Goal: Task Accomplishment & Management: Complete application form

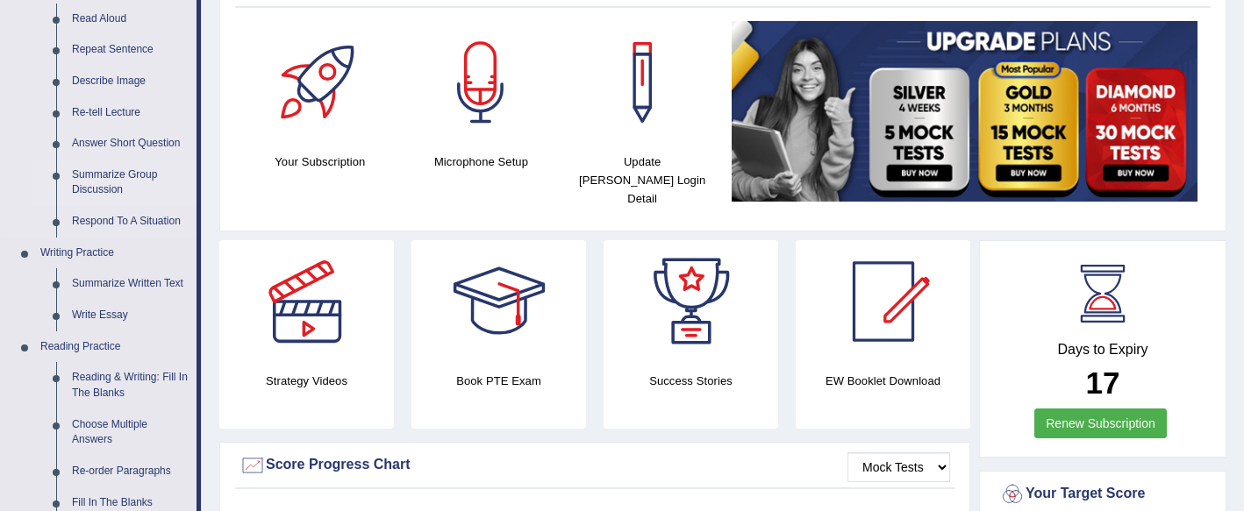
scroll to position [220, 0]
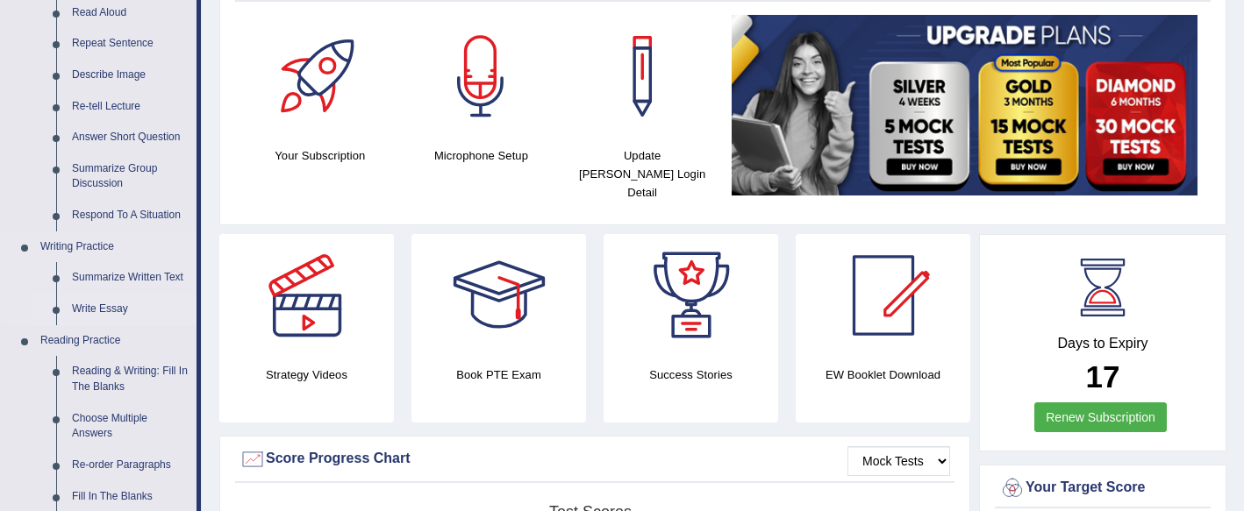
click at [105, 306] on link "Write Essay" at bounding box center [130, 310] width 132 height 32
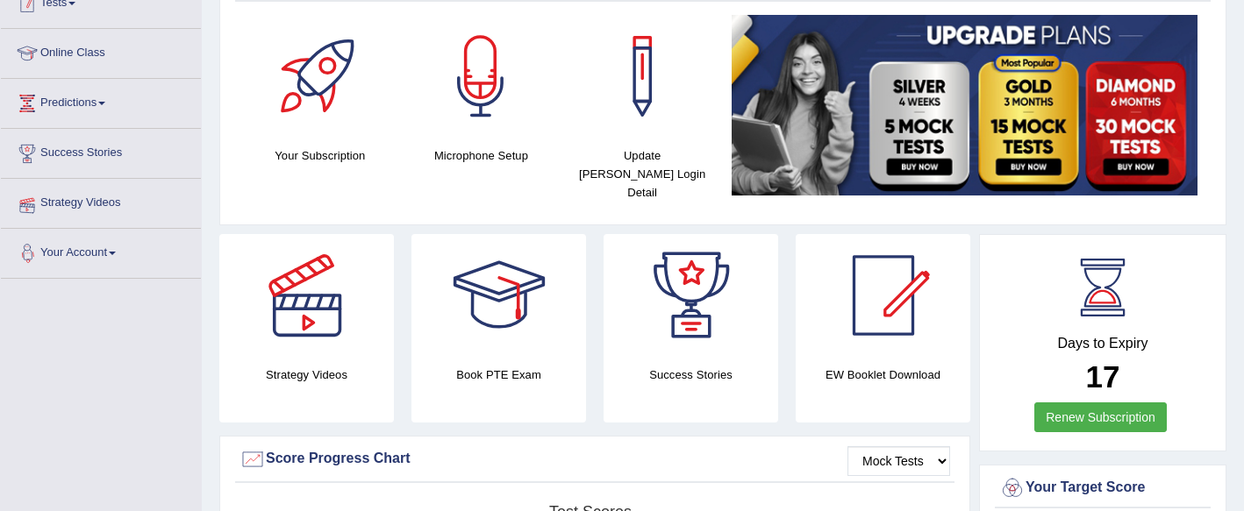
scroll to position [257, 0]
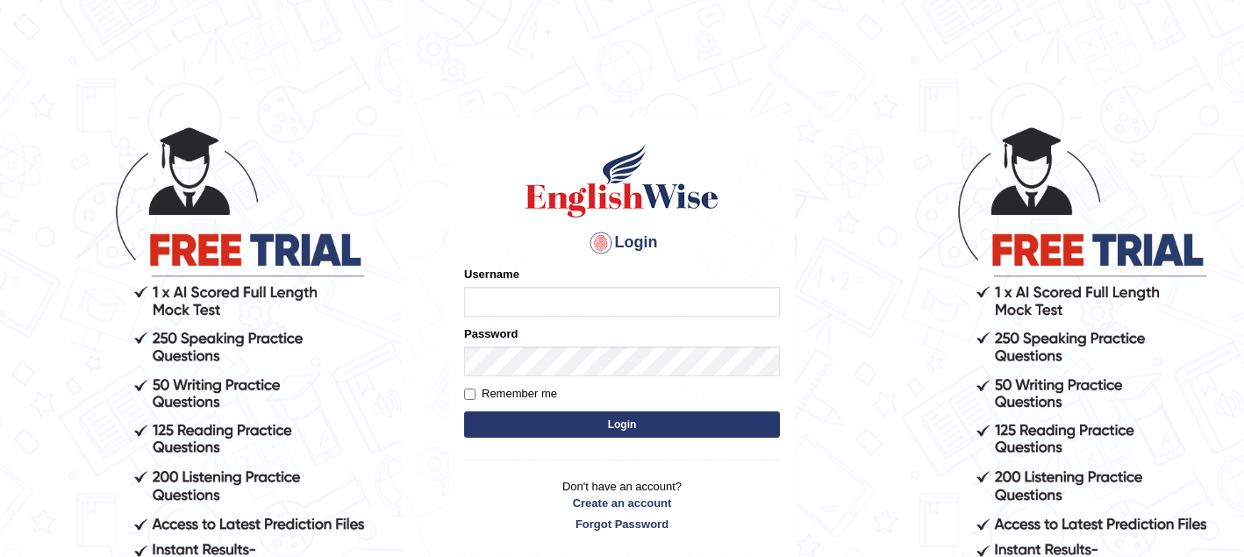
type input "sagesse_parramatta"
click at [559, 419] on button "Login" at bounding box center [622, 424] width 316 height 26
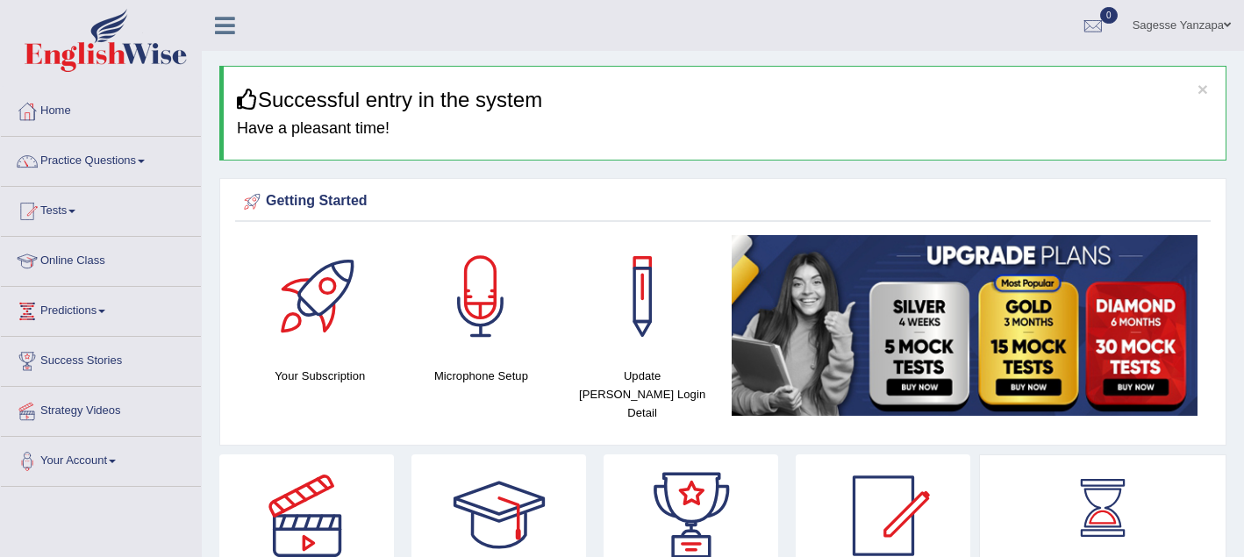
click at [155, 158] on link "Practice Questions" at bounding box center [101, 159] width 200 height 44
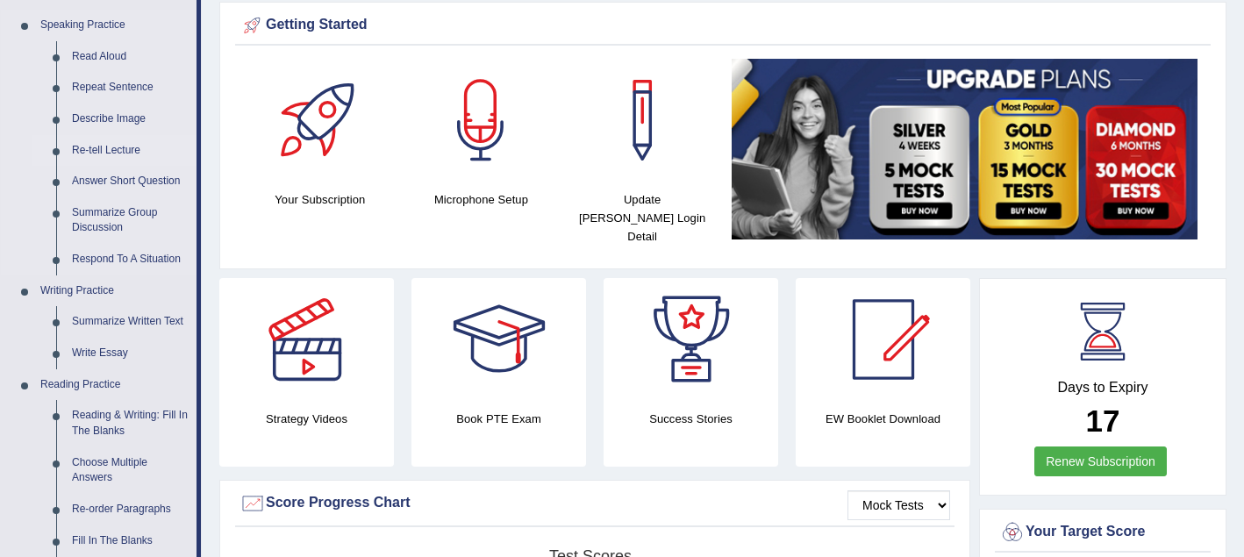
scroll to position [177, 0]
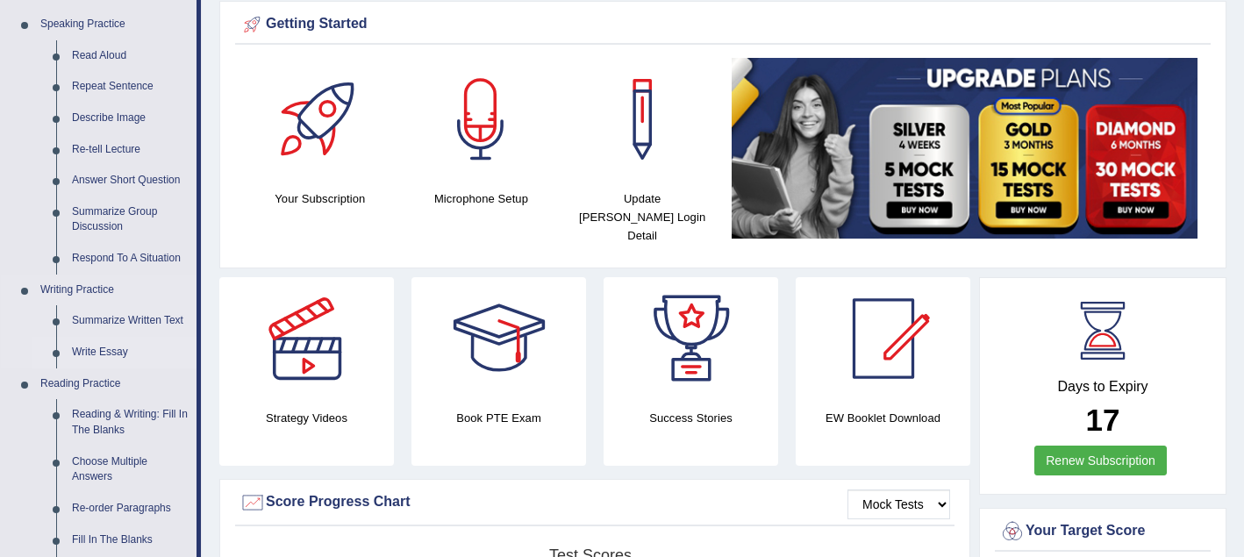
click at [114, 353] on link "Write Essay" at bounding box center [130, 353] width 132 height 32
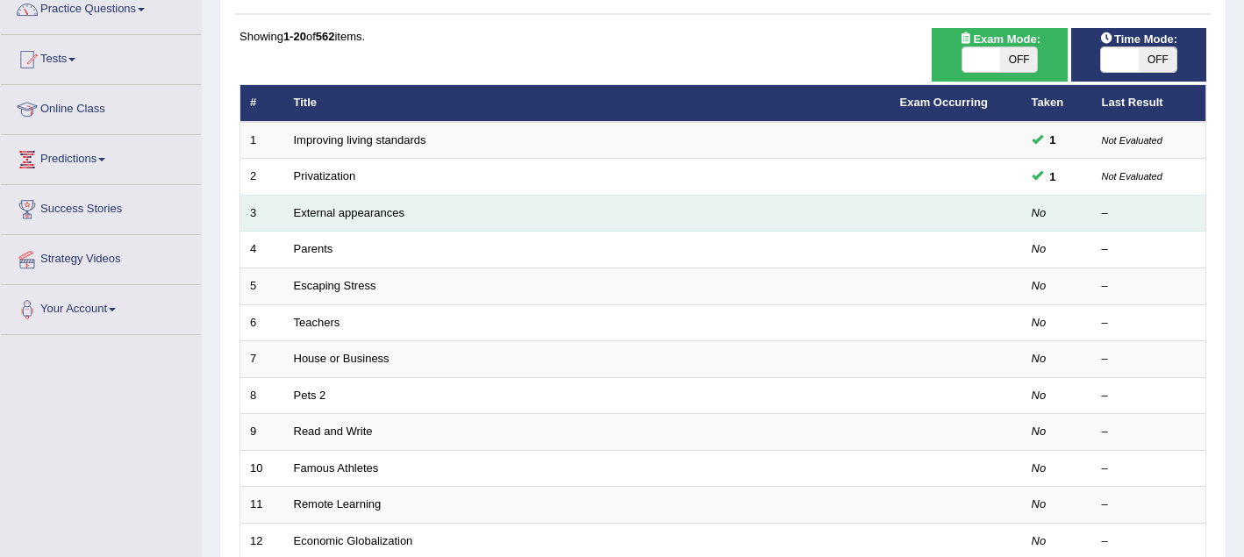
scroll to position [160, 0]
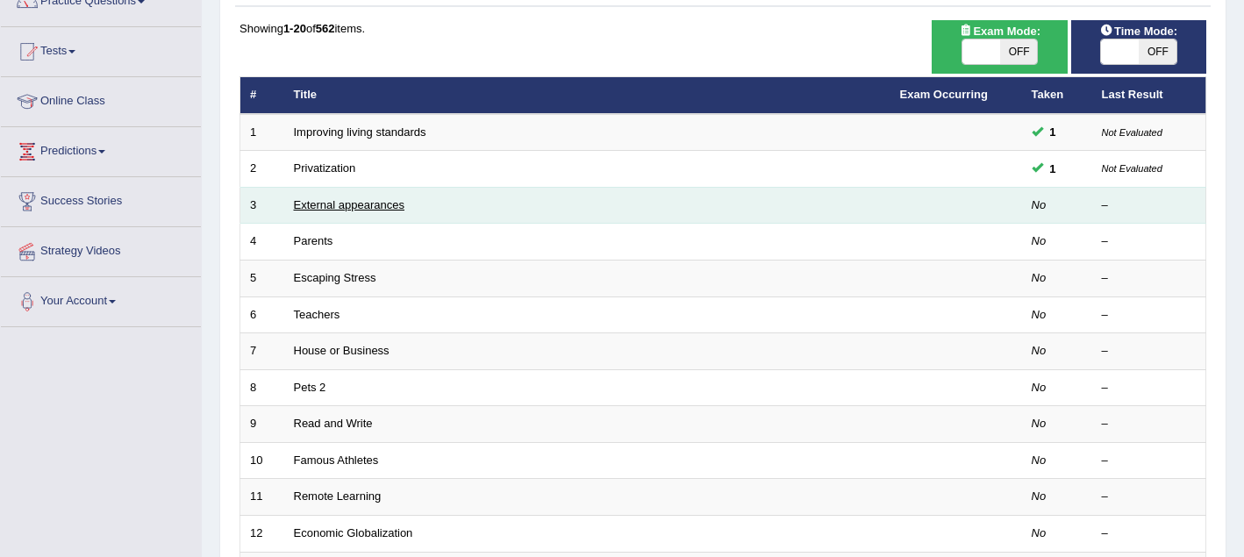
click at [332, 203] on link "External appearances" at bounding box center [349, 204] width 111 height 13
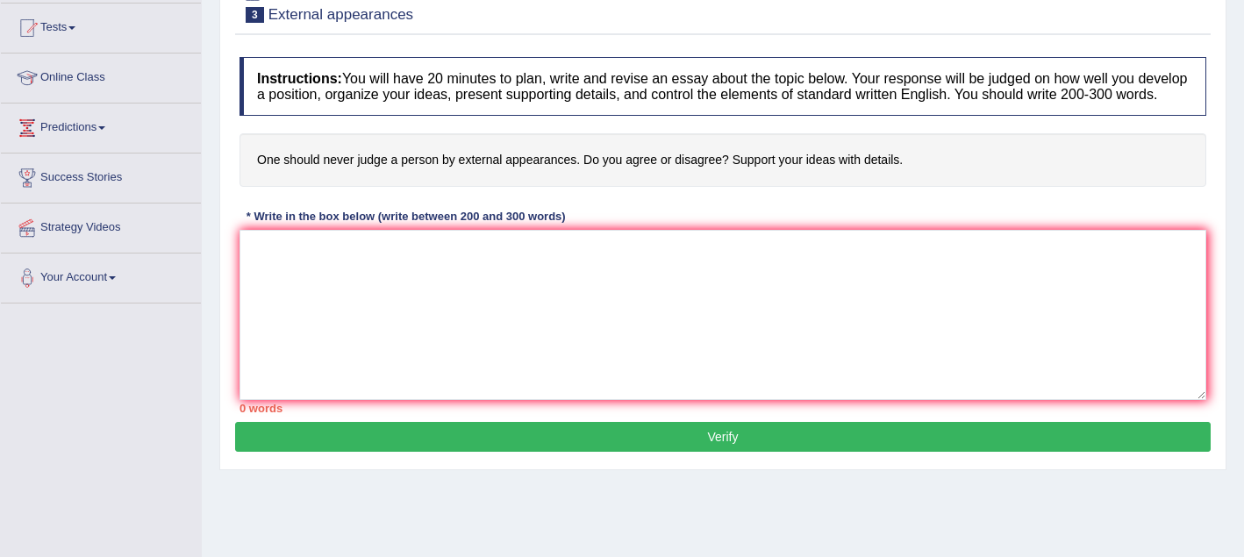
scroll to position [171, 0]
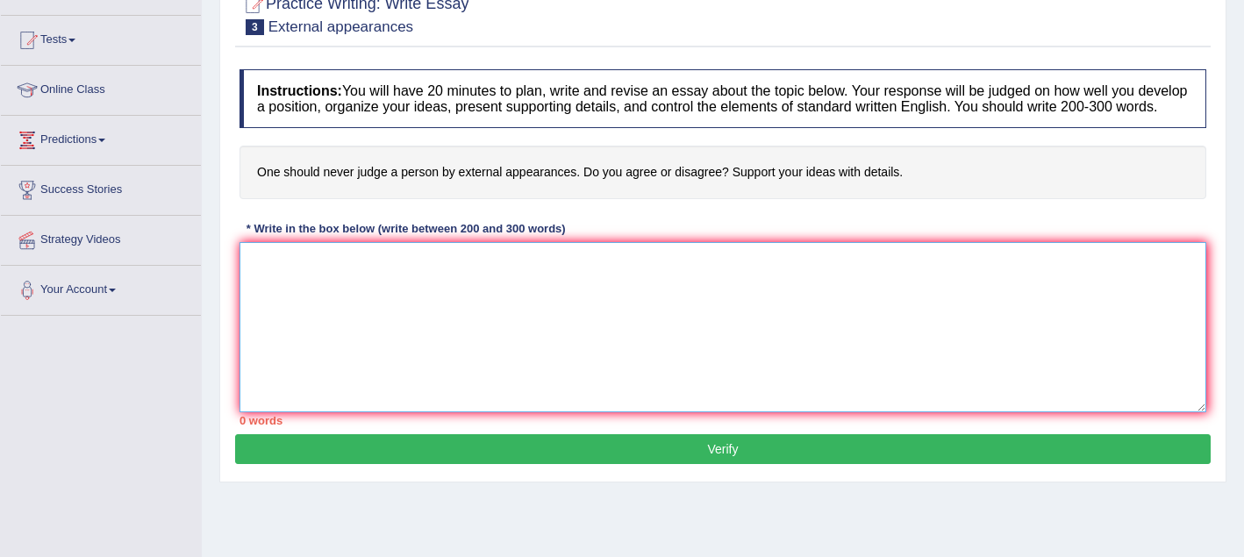
click at [290, 280] on textarea at bounding box center [722, 327] width 966 height 170
click at [250, 282] on textarea "Never judge a person by external appearancens." at bounding box center [722, 327] width 966 height 170
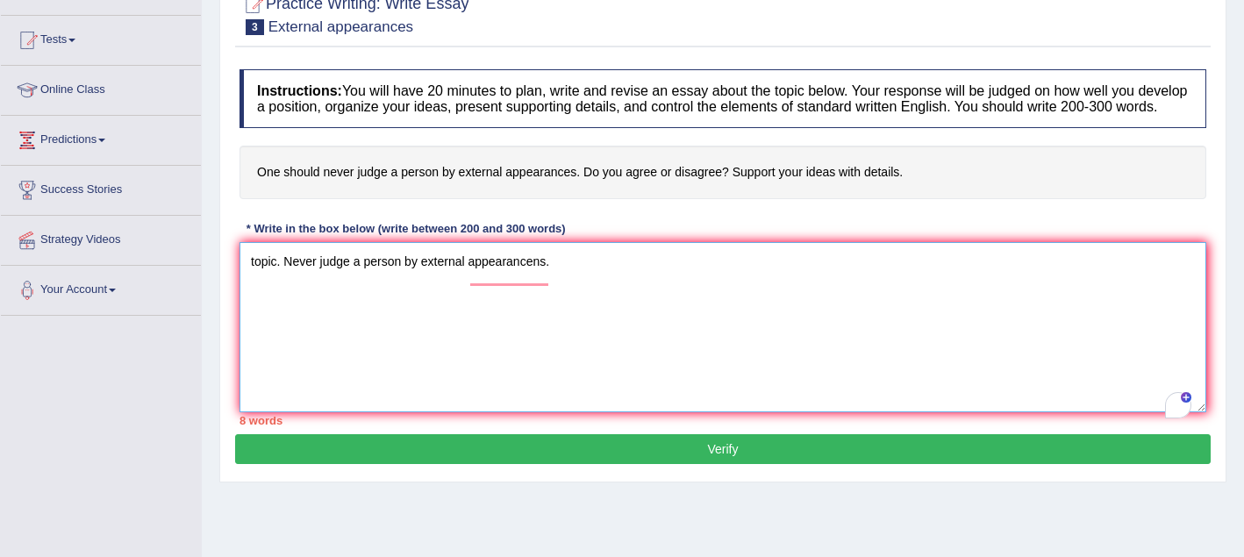
click at [257, 278] on textarea "topic. Never judge a person by external appearancens." at bounding box center [722, 327] width 966 height 170
click at [559, 287] on textarea "Topic. Never judge a person by external appearancens." at bounding box center [722, 327] width 966 height 170
click at [438, 326] on textarea "Topic. Never judge a person by external appearancens." at bounding box center [722, 327] width 966 height 170
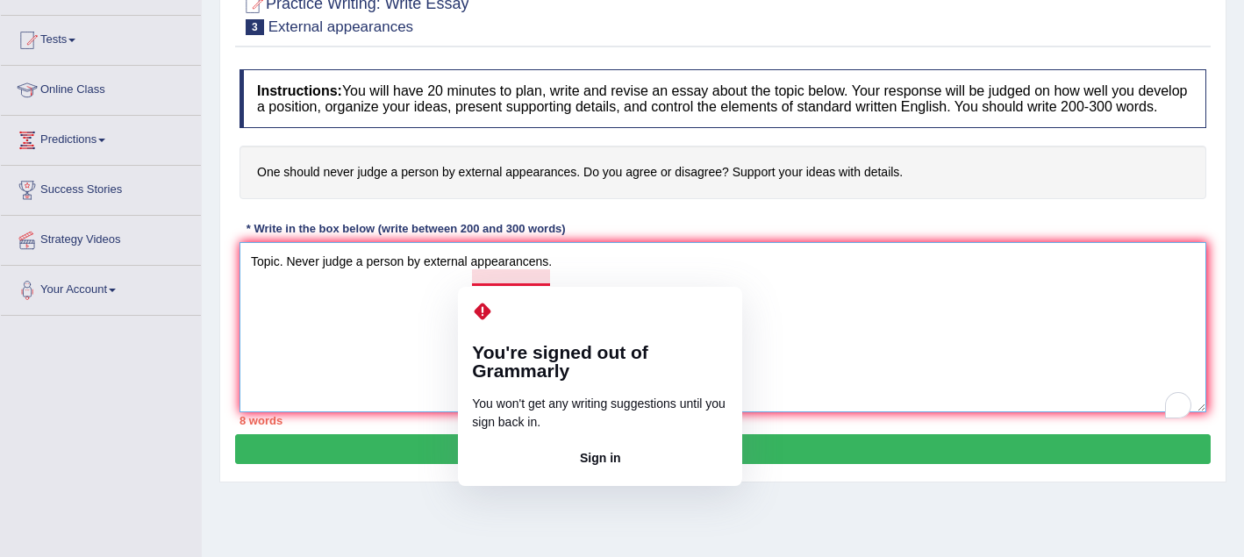
click at [544, 281] on textarea "Topic. Never judge a person by external appearancens." at bounding box center [722, 327] width 966 height 170
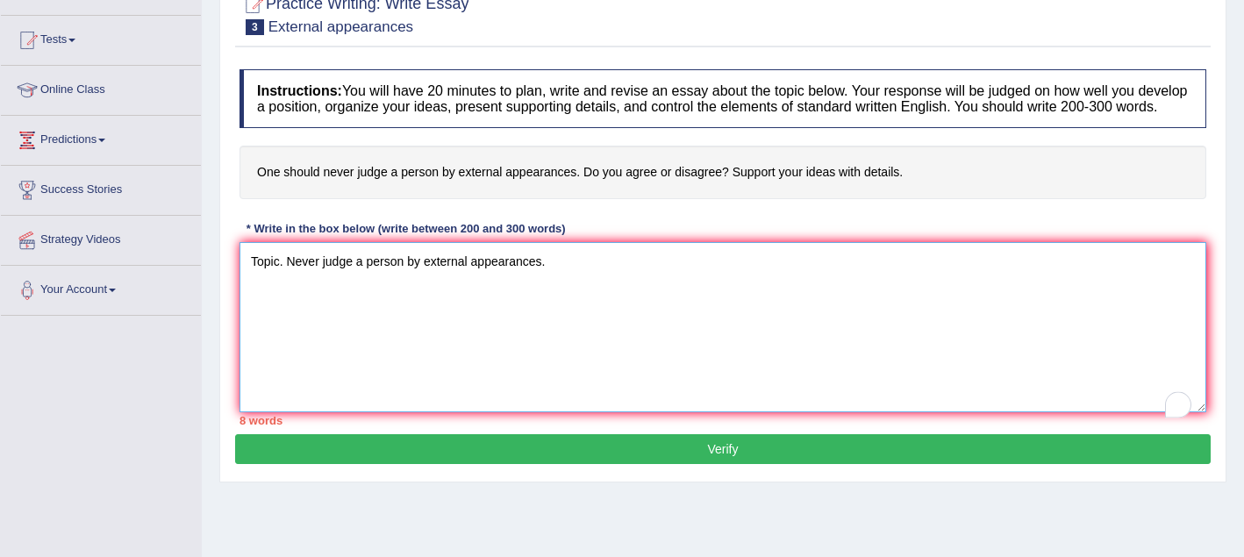
click at [583, 309] on textarea "Topic. Never judge a person by external appearances." at bounding box center [722, 327] width 966 height 170
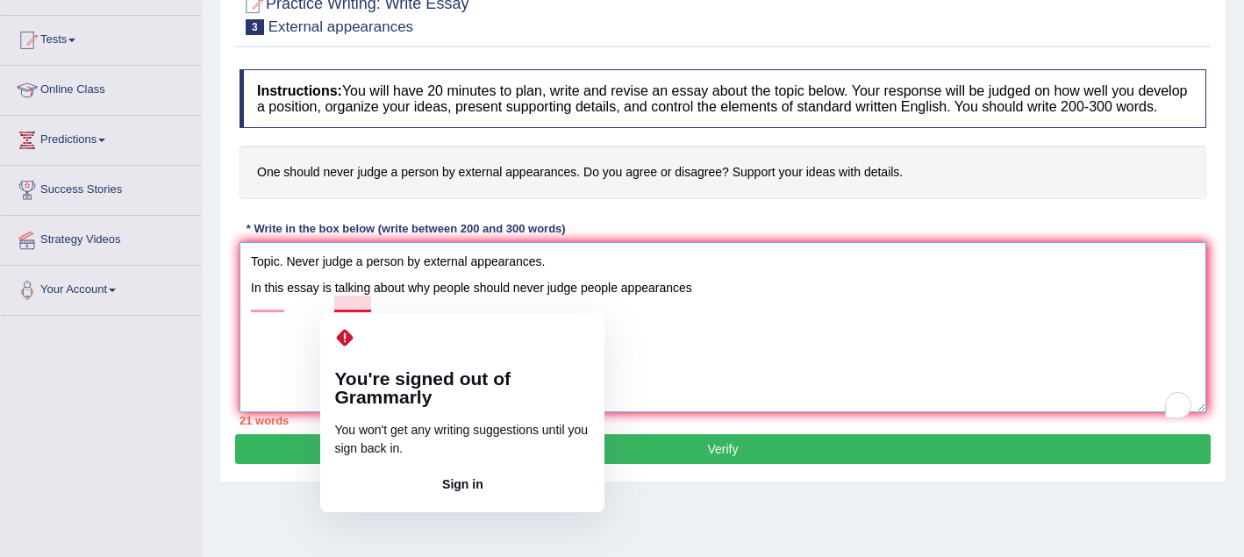
click at [366, 304] on textarea "Topic. Never judge a person by external appearances. In this essay is talking a…" at bounding box center [722, 327] width 966 height 170
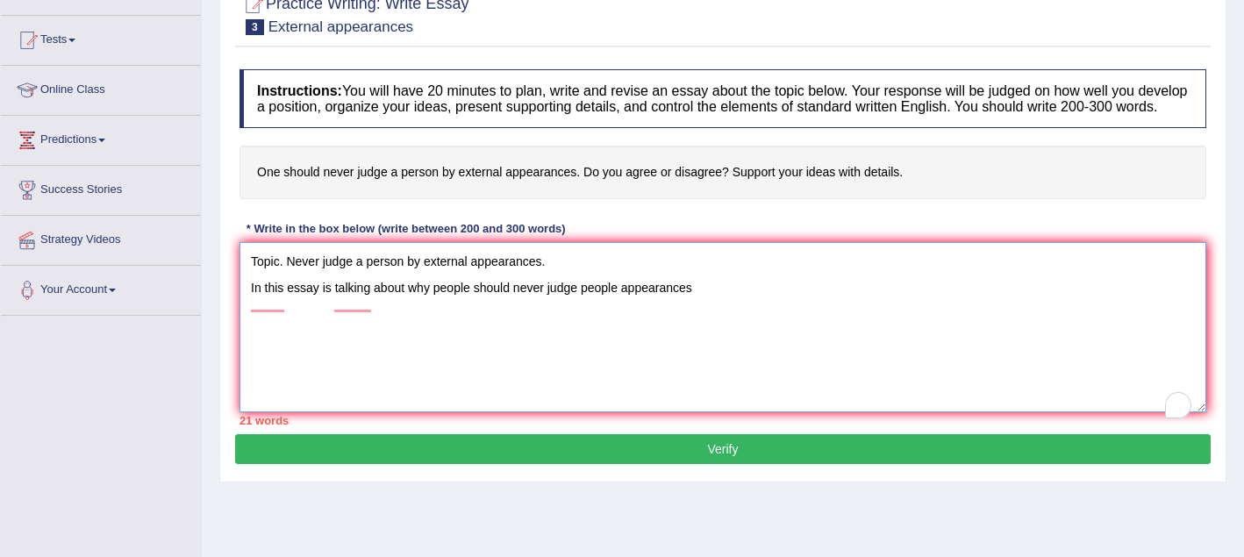
click at [372, 302] on textarea "Topic. Never judge a person by external appearances. In this essay is talking a…" at bounding box center [722, 327] width 966 height 170
click at [411, 363] on textarea "Topic. Never judge a person by external appearances. In this essay is talking a…" at bounding box center [722, 327] width 966 height 170
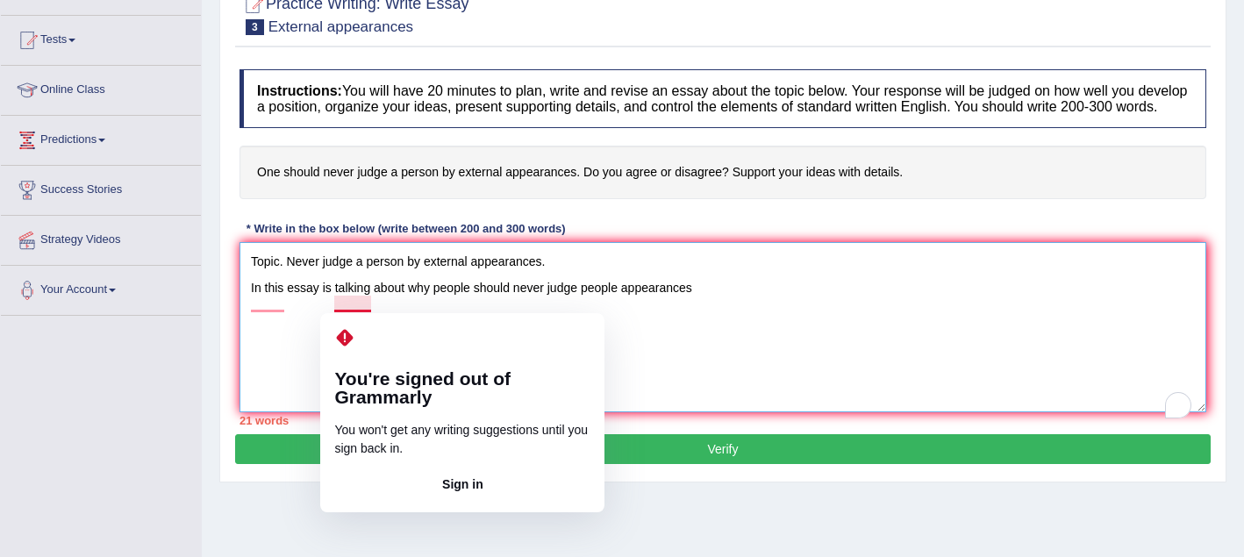
click at [372, 304] on textarea "Topic. Never judge a person by external appearances. In this essay is talking a…" at bounding box center [722, 327] width 966 height 170
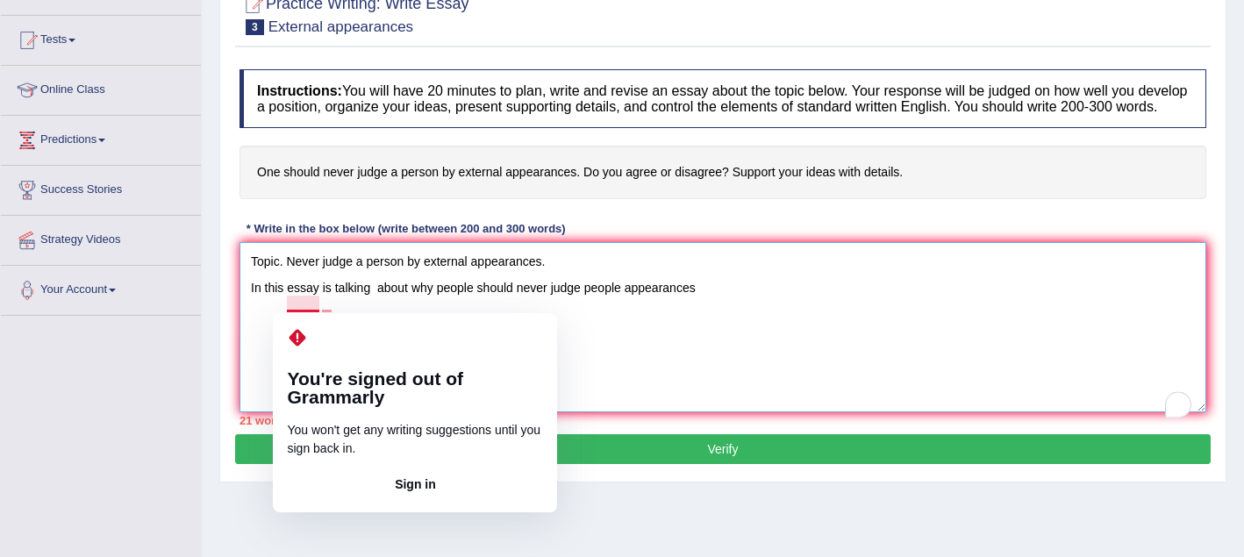
click at [263, 338] on textarea "Topic. Never judge a person by external appearances. In this essay is talking a…" at bounding box center [722, 327] width 966 height 170
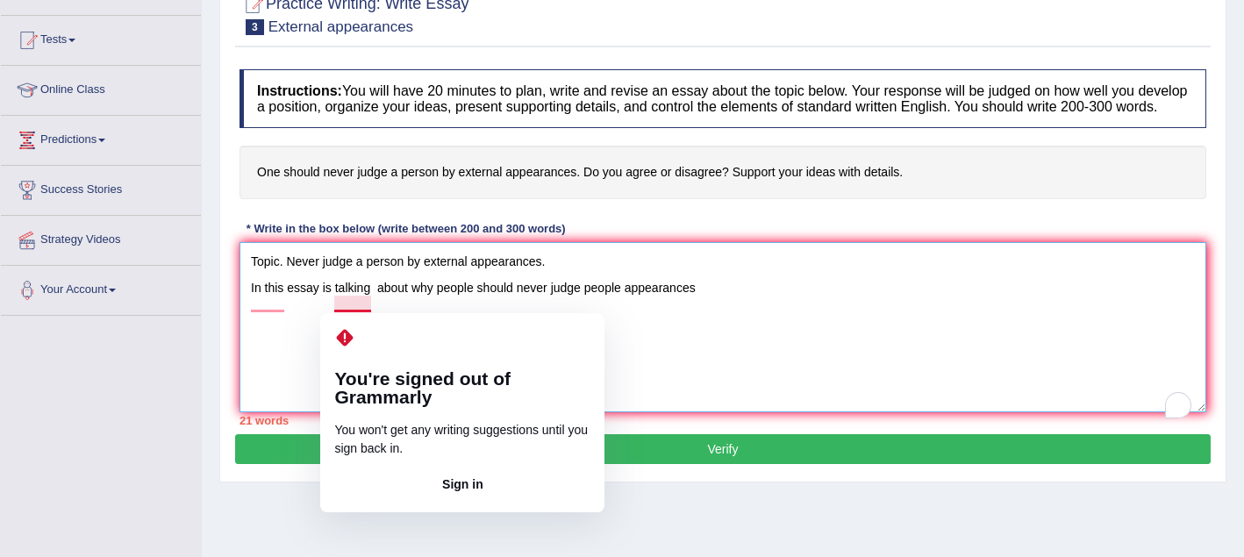
click at [332, 305] on textarea "Topic. Never judge a person by external appearances. In this essay is talking a…" at bounding box center [722, 327] width 966 height 170
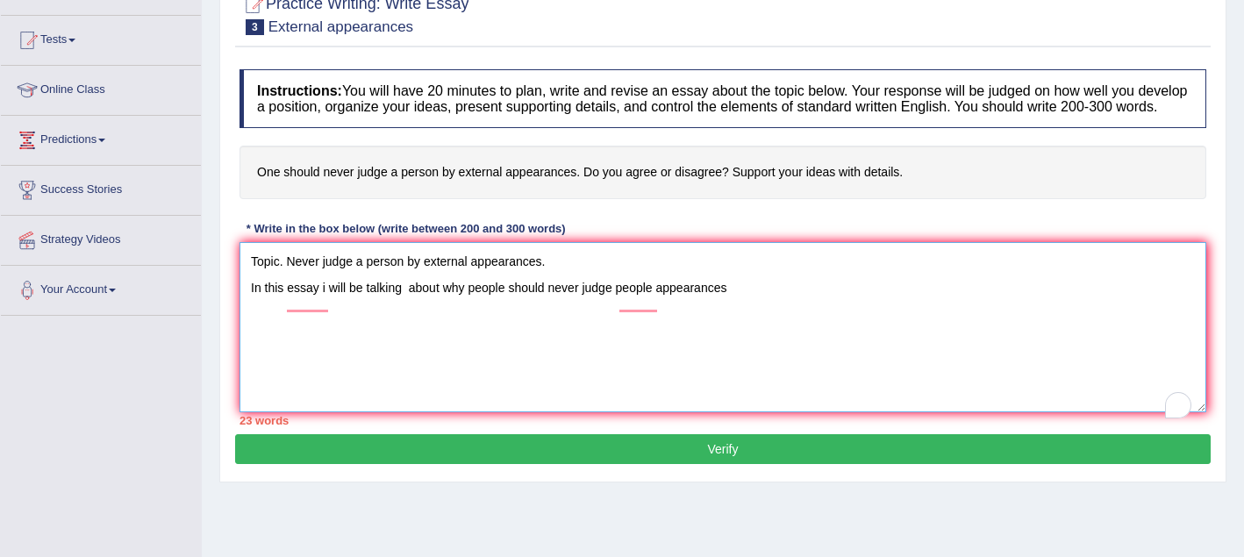
click at [407, 303] on textarea "Topic. Never judge a person by external appearances. In this essay i will be ta…" at bounding box center [722, 327] width 966 height 170
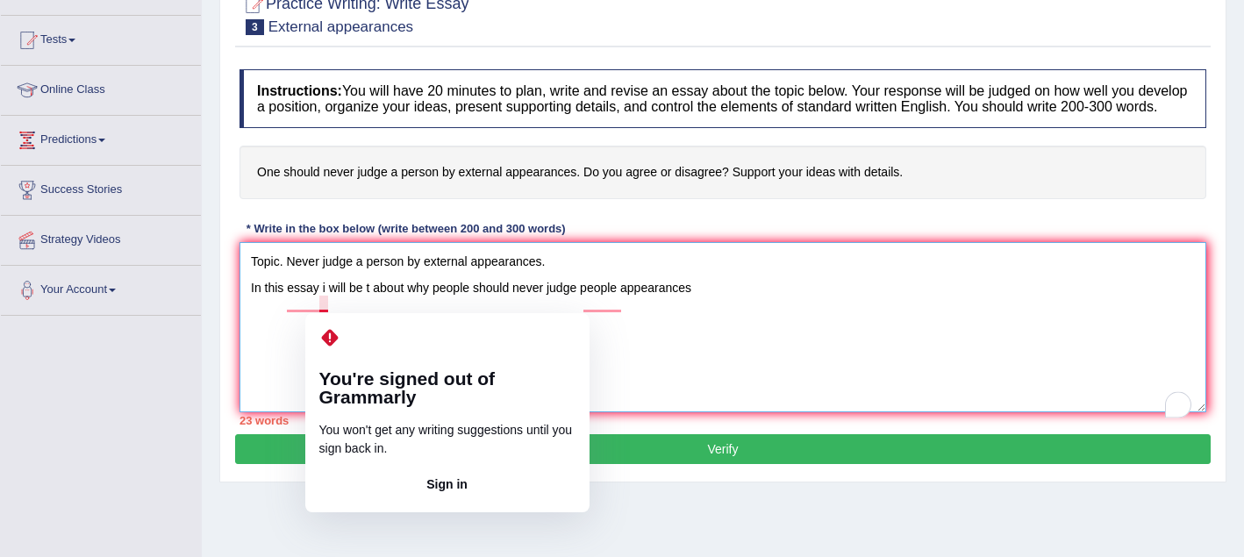
click at [319, 308] on textarea "Topic. Never judge a person by external appearances. In this essay i will be t …" at bounding box center [722, 327] width 966 height 170
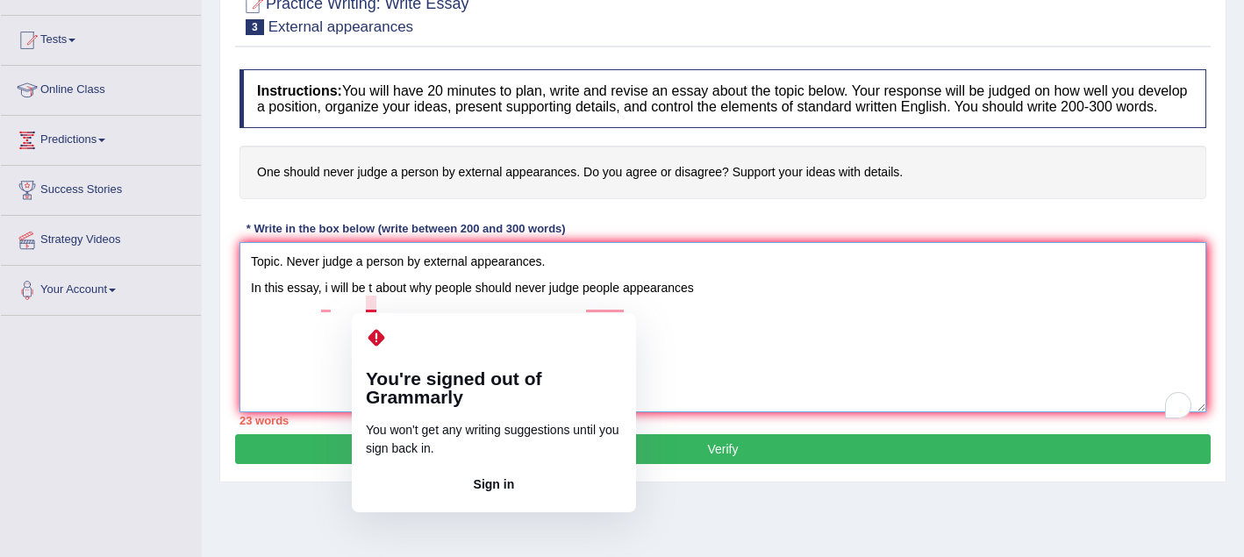
click at [374, 306] on textarea "Topic. Never judge a person by external appearances. In this essay, i will be t…" at bounding box center [722, 327] width 966 height 170
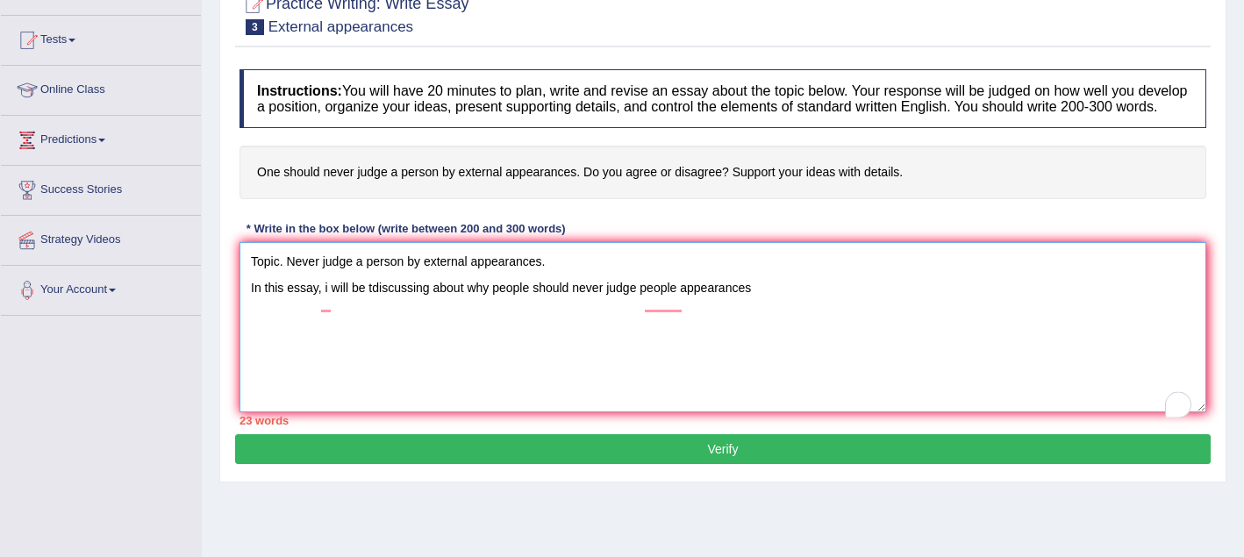
click at [466, 307] on textarea "Topic. Never judge a person by external appearances. In this essay, i will be t…" at bounding box center [722, 327] width 966 height 170
click at [458, 373] on textarea "Topic. Never judge a person by external appearances. In this essay, i will be t…" at bounding box center [722, 327] width 966 height 170
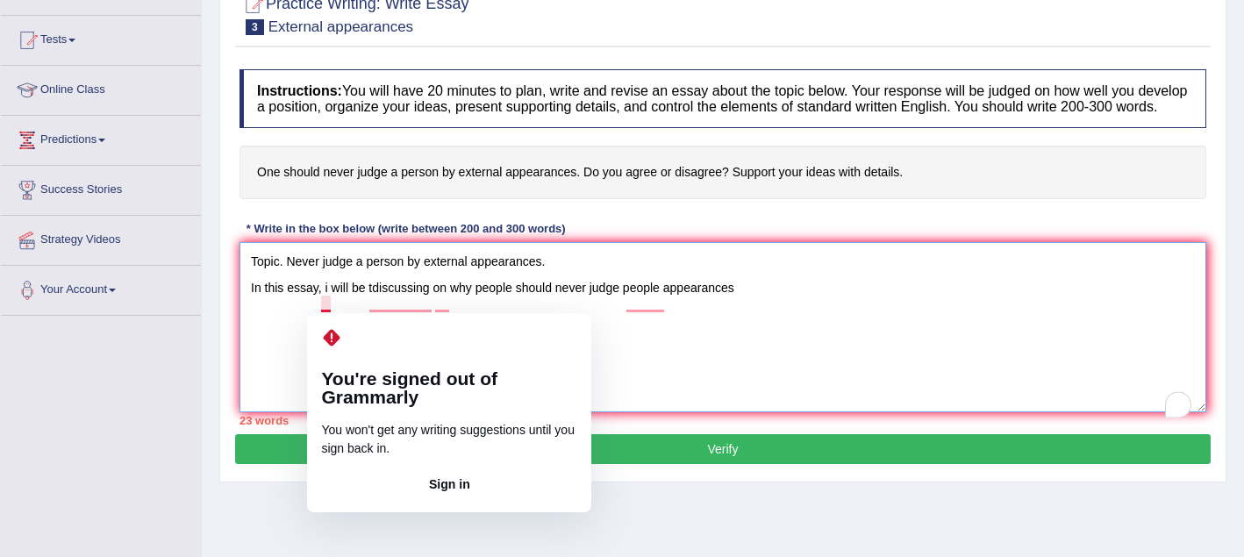
click at [330, 305] on textarea "Topic. Never judge a person by external appearances. In this essay, i will be t…" at bounding box center [722, 327] width 966 height 170
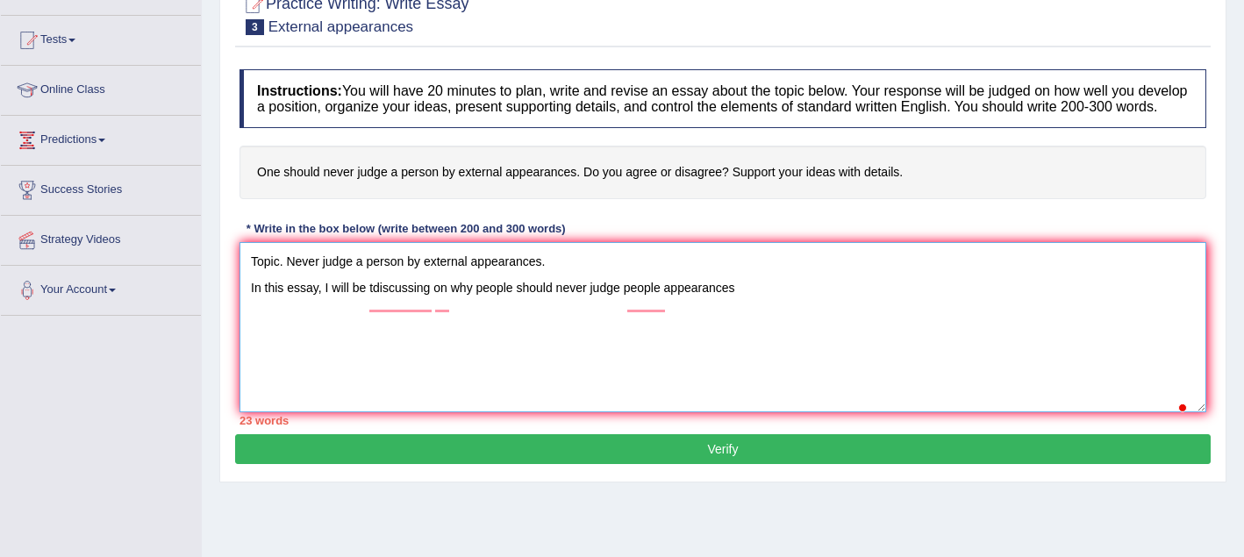
click at [624, 335] on textarea "Topic. Never judge a person by external appearances. In this essay, I will be t…" at bounding box center [722, 327] width 966 height 170
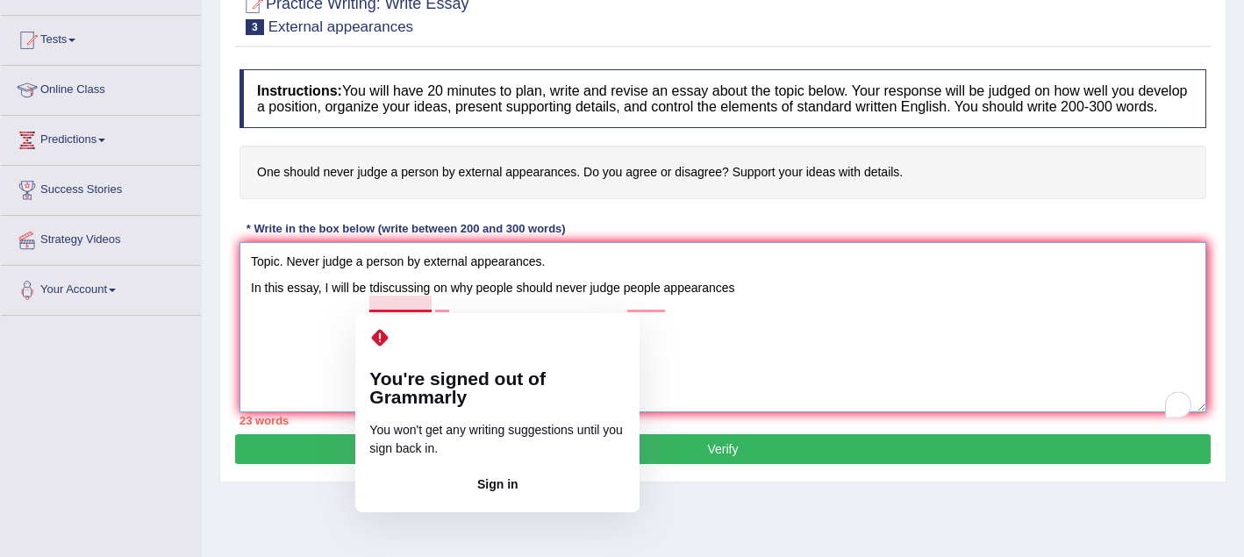
click at [375, 305] on textarea "Topic. Never judge a person by external appearances. In this essay, I will be t…" at bounding box center [722, 327] width 966 height 170
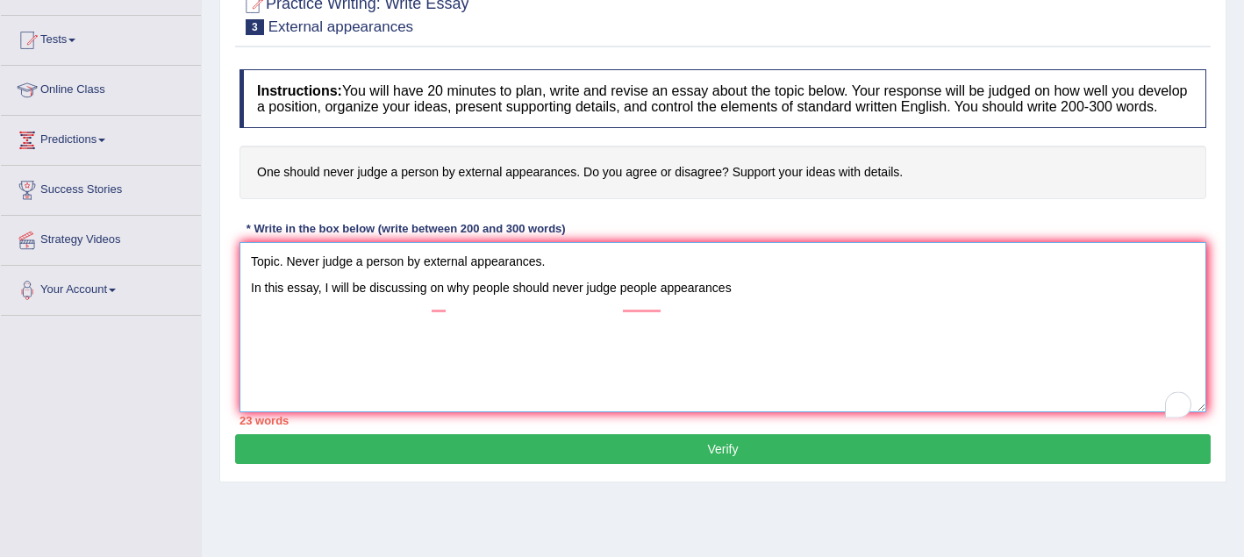
click at [476, 330] on textarea "Topic. Never judge a person by external appearances. In this essay, I will be d…" at bounding box center [722, 327] width 966 height 170
click at [448, 305] on textarea "Topic. Never judge a person by external appearances. In this essay, I will be d…" at bounding box center [722, 327] width 966 height 170
click at [481, 333] on textarea "Topic. Never judge a person by external appearances. In this essay, I will be d…" at bounding box center [722, 327] width 966 height 170
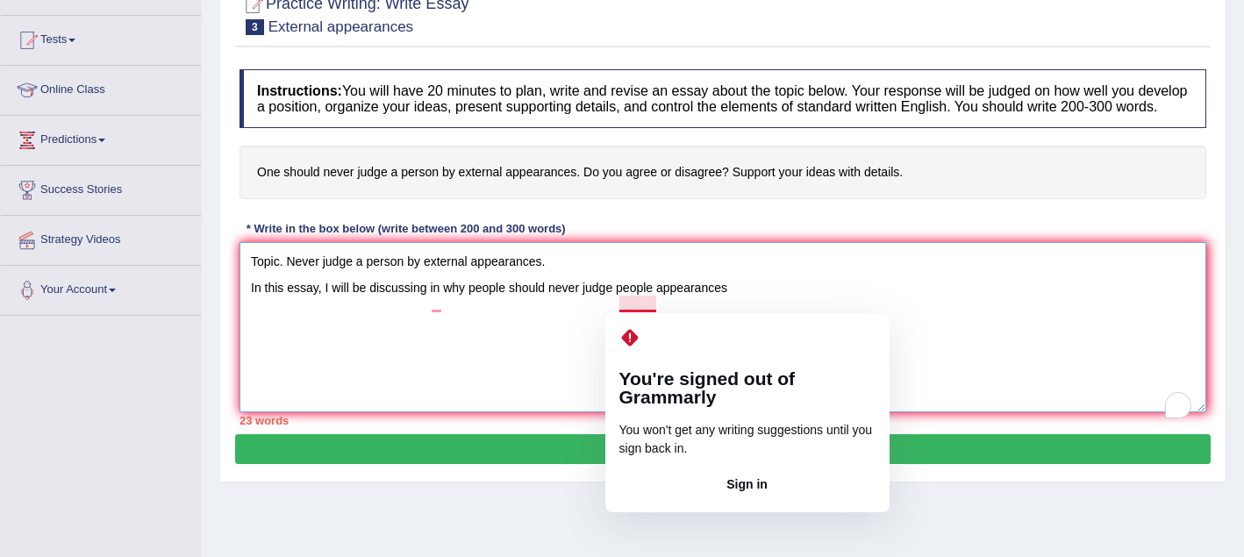
click at [656, 305] on textarea "Topic. Never judge a person by external appearances. In this essay, I will be d…" at bounding box center [722, 327] width 966 height 170
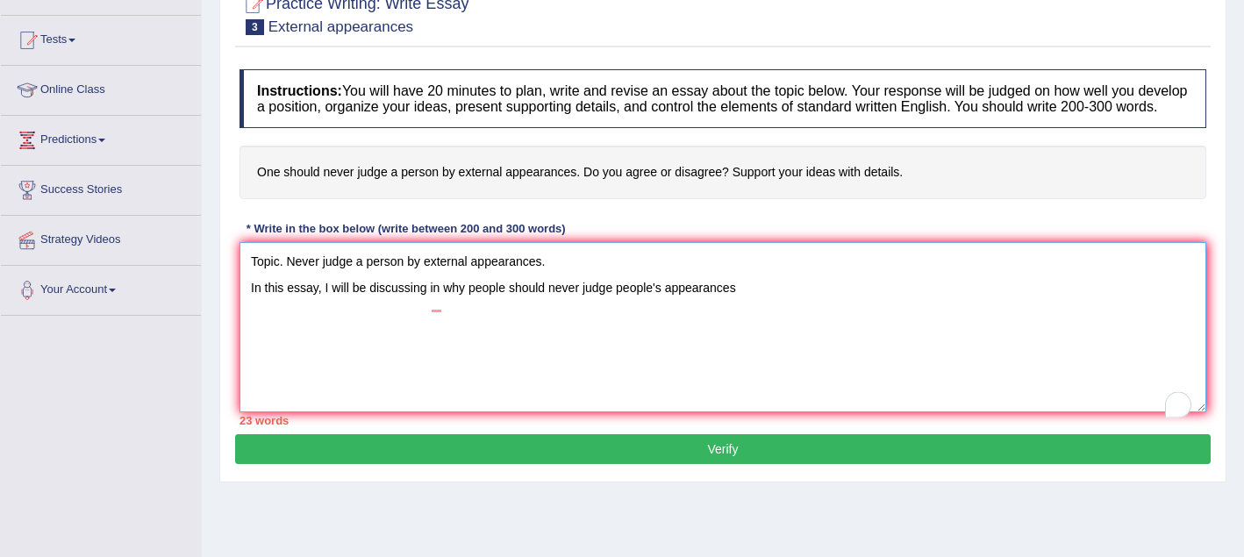
click at [746, 305] on textarea "Topic. Never judge a person by external appearances. In this essay, I will be d…" at bounding box center [722, 327] width 966 height 170
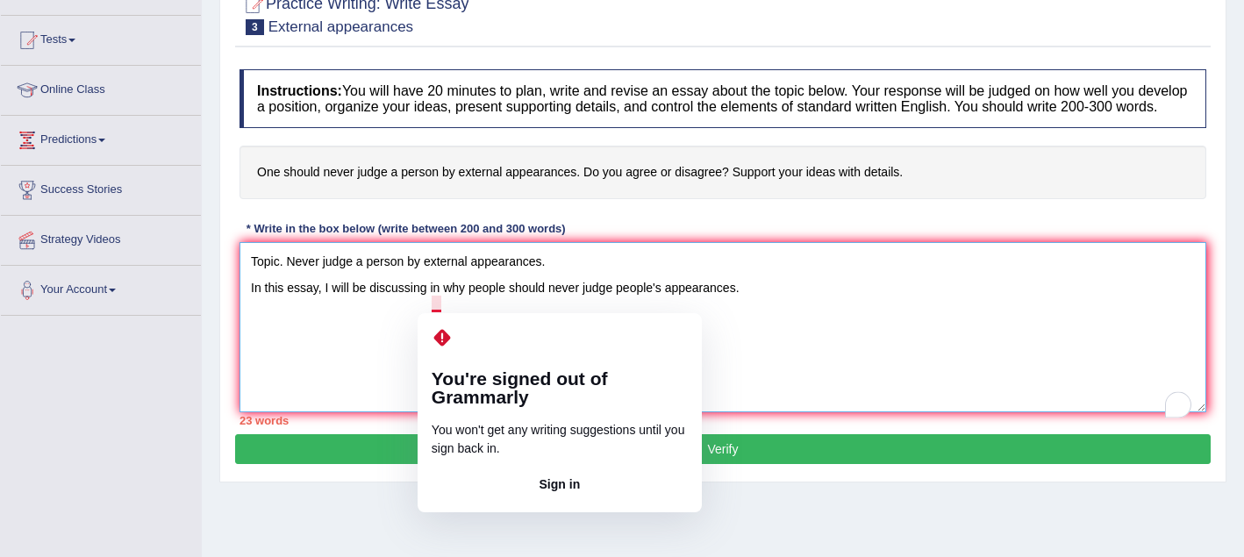
click at [443, 305] on textarea "Topic. Never judge a person by external appearances. In this essay, I will be d…" at bounding box center [722, 327] width 966 height 170
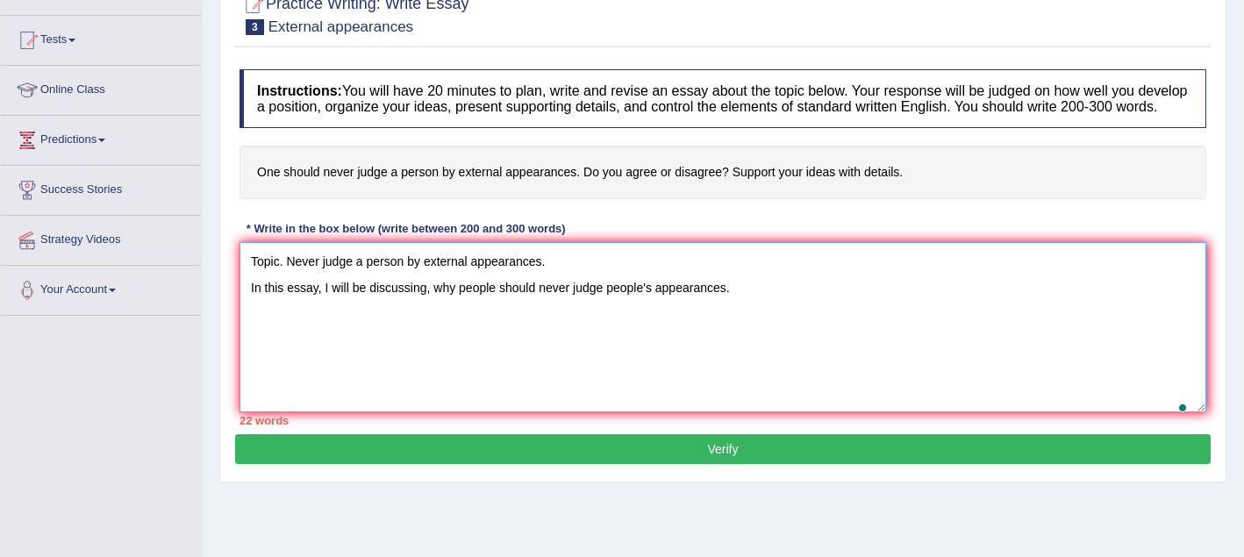
click at [516, 344] on textarea "Topic. Never judge a person by external appearances. In this essay, I will be d…" at bounding box center [722, 327] width 966 height 170
click at [436, 306] on textarea "Topic. Never judge a person by external appearances. In this essay, I will be d…" at bounding box center [722, 327] width 966 height 170
click at [751, 309] on textarea "Topic. Never judge a person by external appearances. In this essay, I will be d…" at bounding box center [722, 327] width 966 height 170
click at [753, 309] on textarea "Topic. Never judge a person by external appearances. In this essay, I will be d…" at bounding box center [722, 327] width 966 height 170
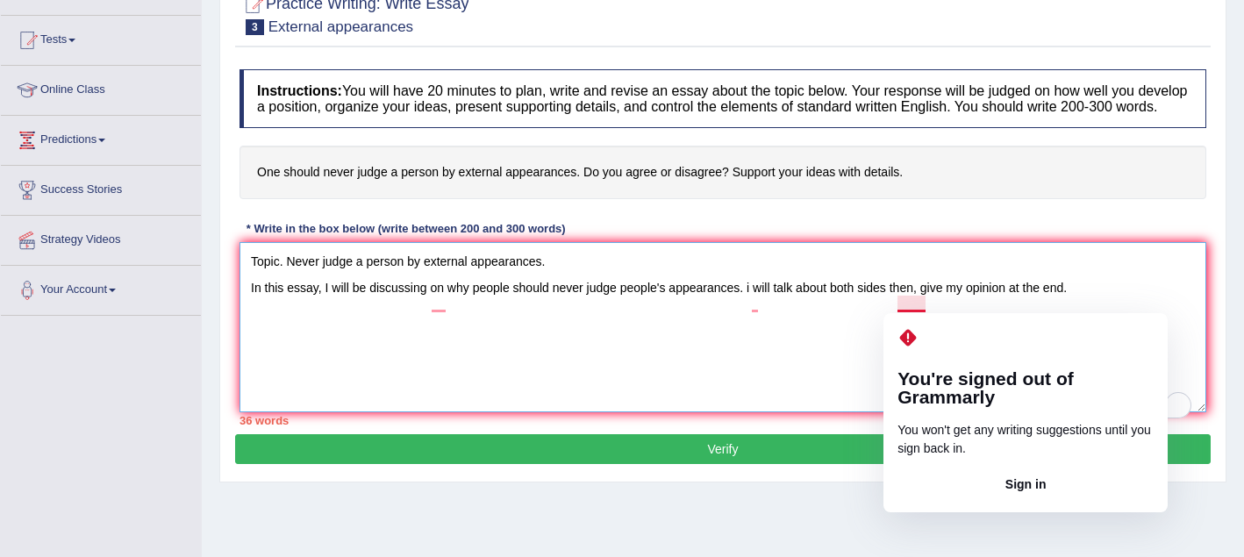
click at [921, 308] on textarea "Topic. Never judge a person by external appearances. In this essay, I will be d…" at bounding box center [722, 327] width 966 height 170
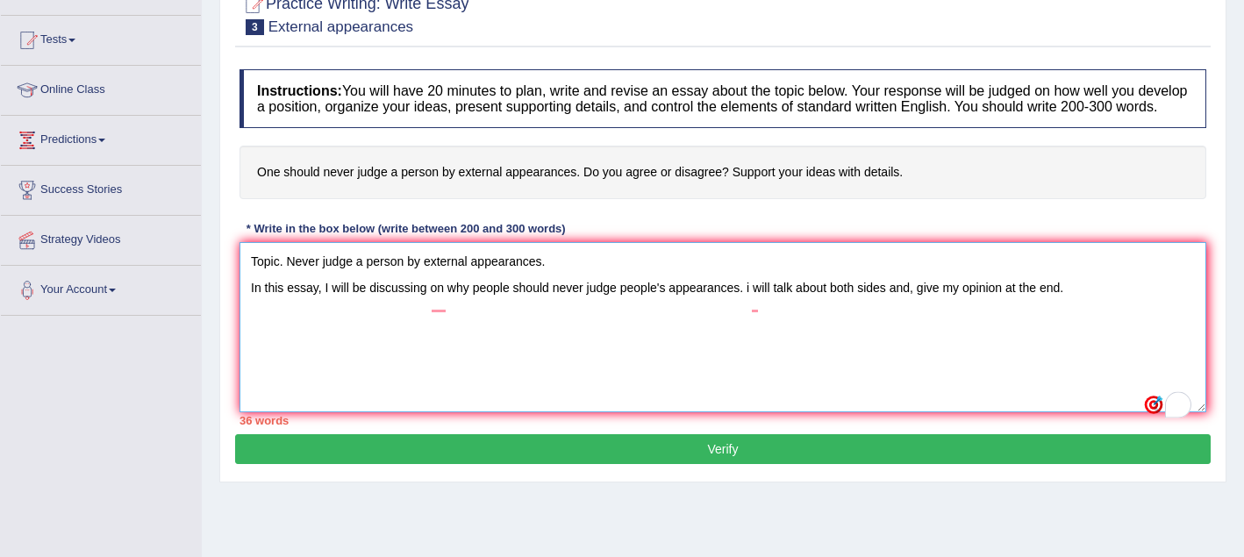
click at [1094, 298] on textarea "Topic. Never judge a person by external appearances. In this essay, I will be d…" at bounding box center [722, 327] width 966 height 170
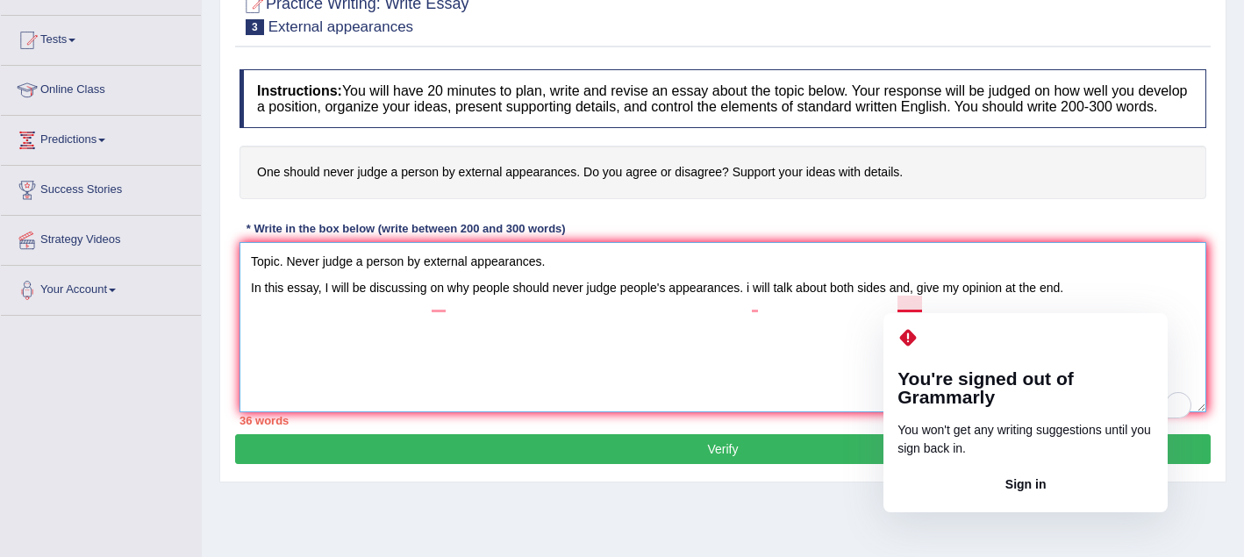
click at [835, 370] on textarea "Topic. Never judge a person by external appearances. In this essay, I will be d…" at bounding box center [722, 327] width 966 height 170
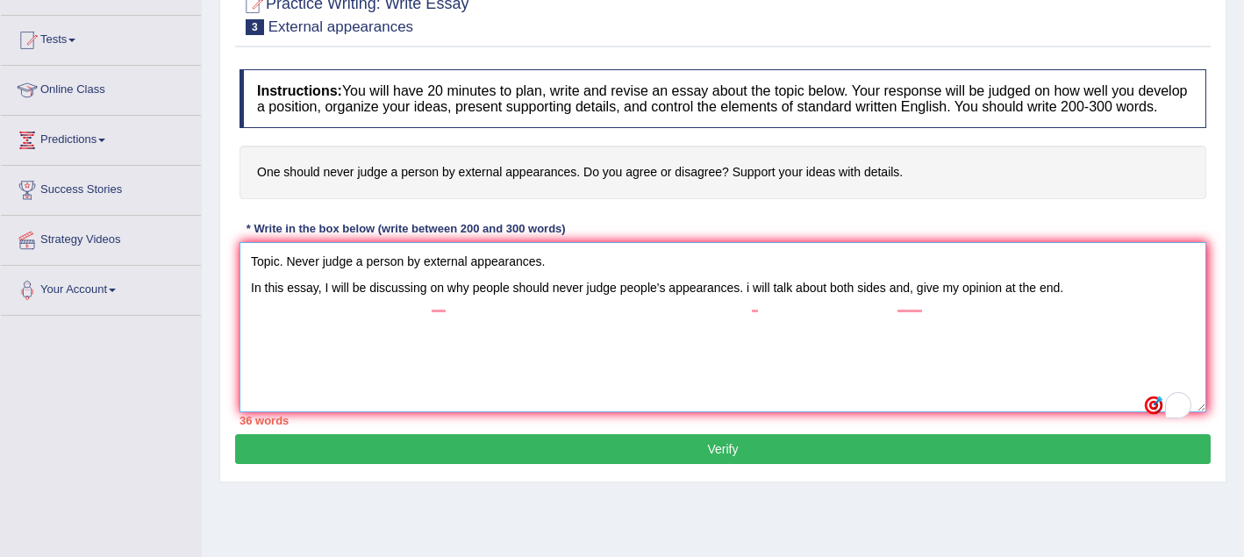
click at [261, 327] on textarea "Topic. Never judge a person by external appearances. In this essay, I will be d…" at bounding box center [722, 327] width 966 height 170
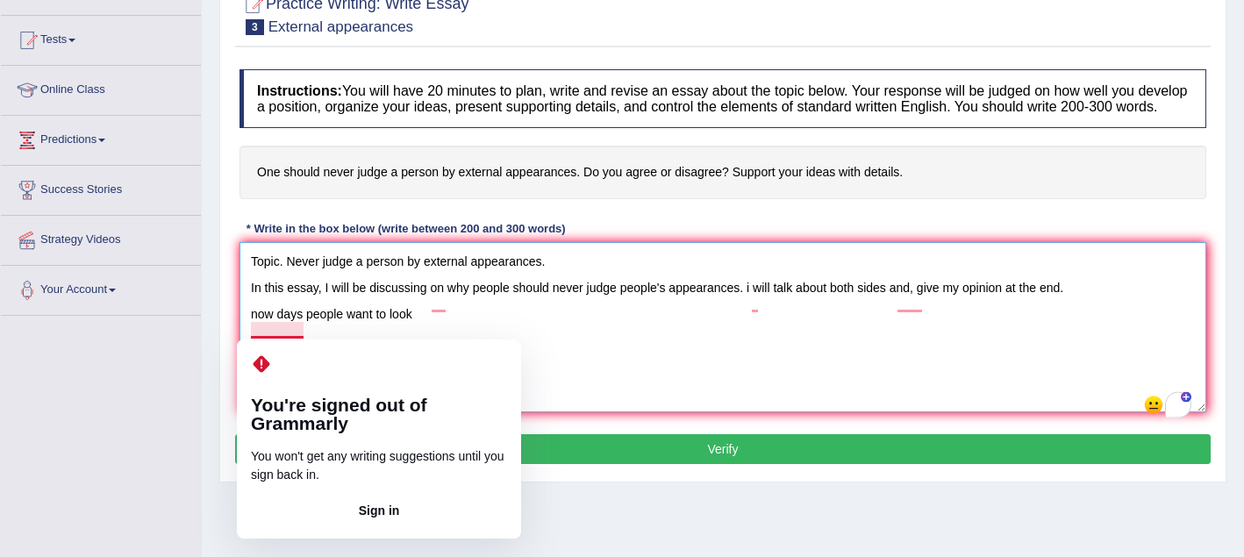
click at [277, 332] on textarea "Topic. Never judge a person by external appearances. In this essay, I will be d…" at bounding box center [722, 327] width 966 height 170
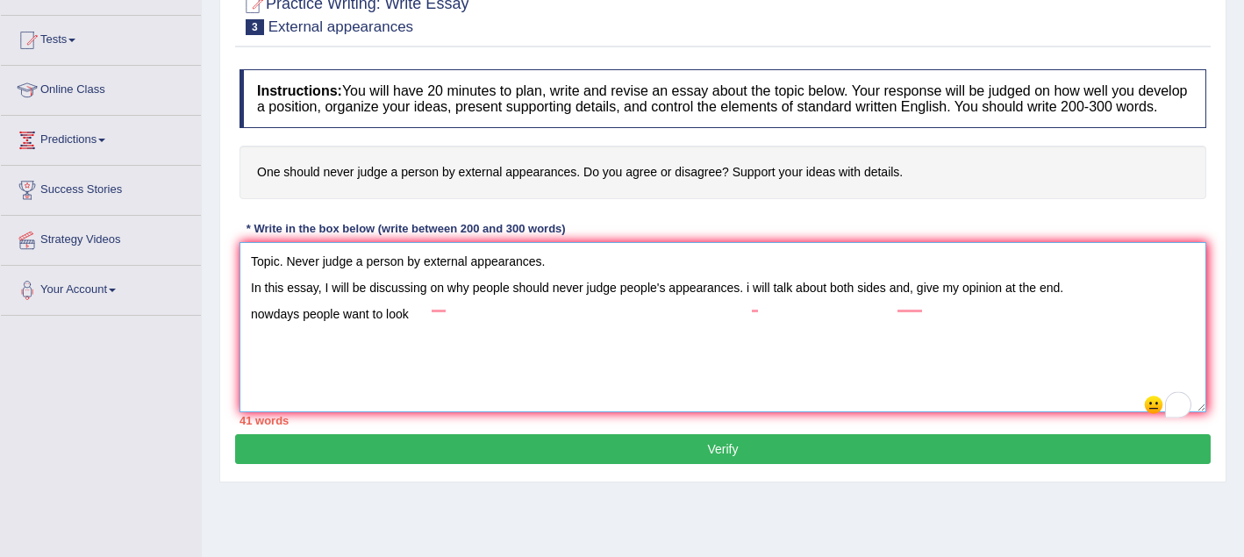
click at [427, 328] on textarea "Topic. Never judge a person by external appearances. In this essay, I will be d…" at bounding box center [722, 327] width 966 height 170
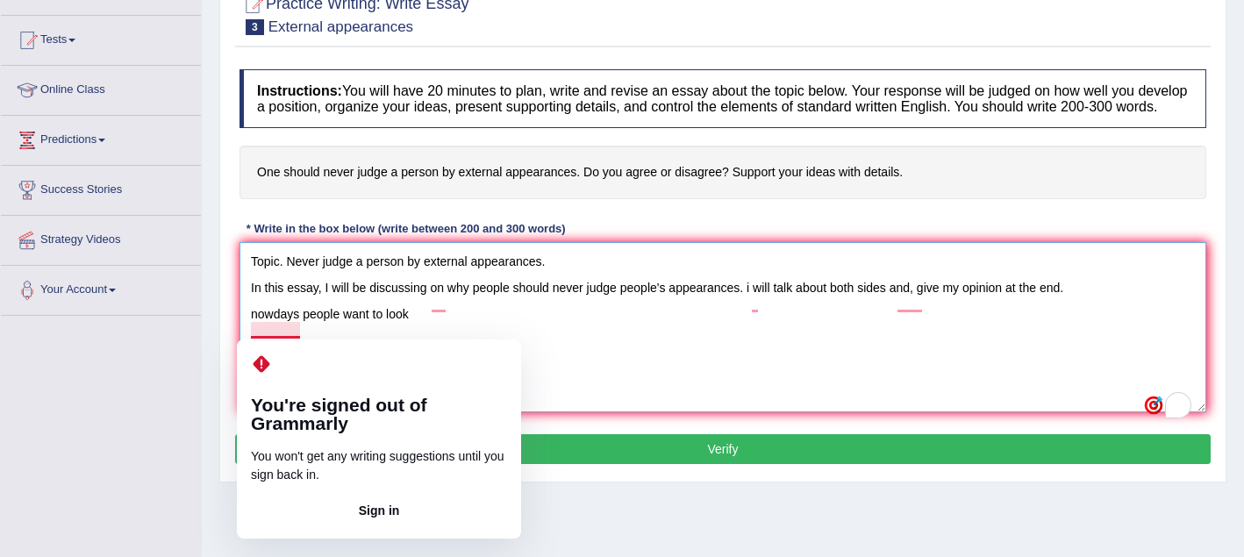
click at [259, 332] on textarea "Topic. Never judge a person by external appearances. In this essay, I will be d…" at bounding box center [722, 327] width 966 height 170
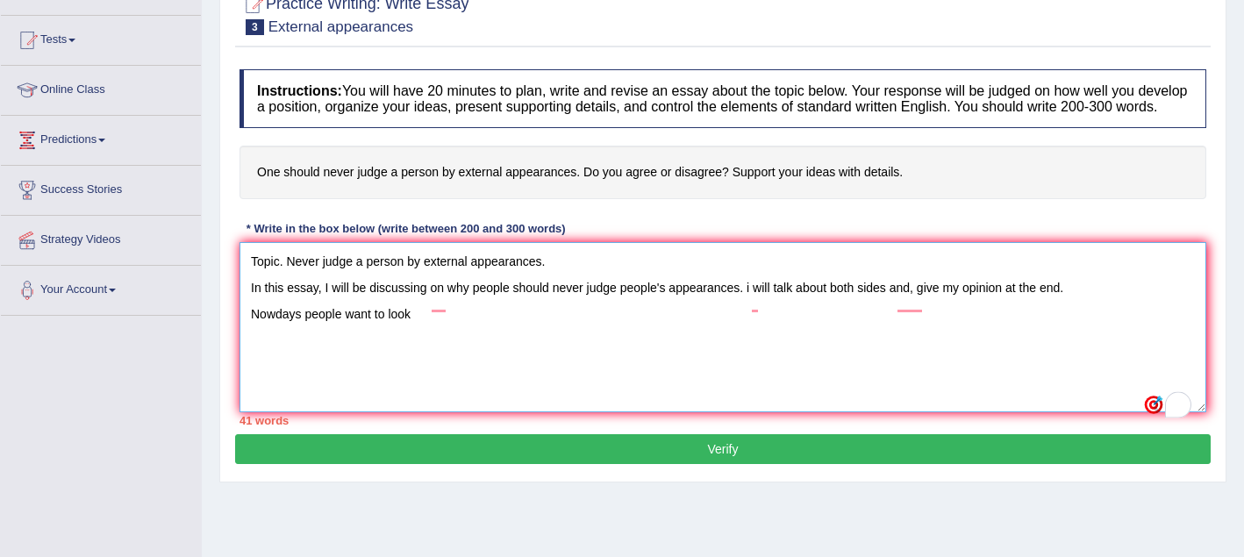
click at [421, 330] on textarea "Topic. Never judge a person by external appearances. In this essay, I will be d…" at bounding box center [722, 327] width 966 height 170
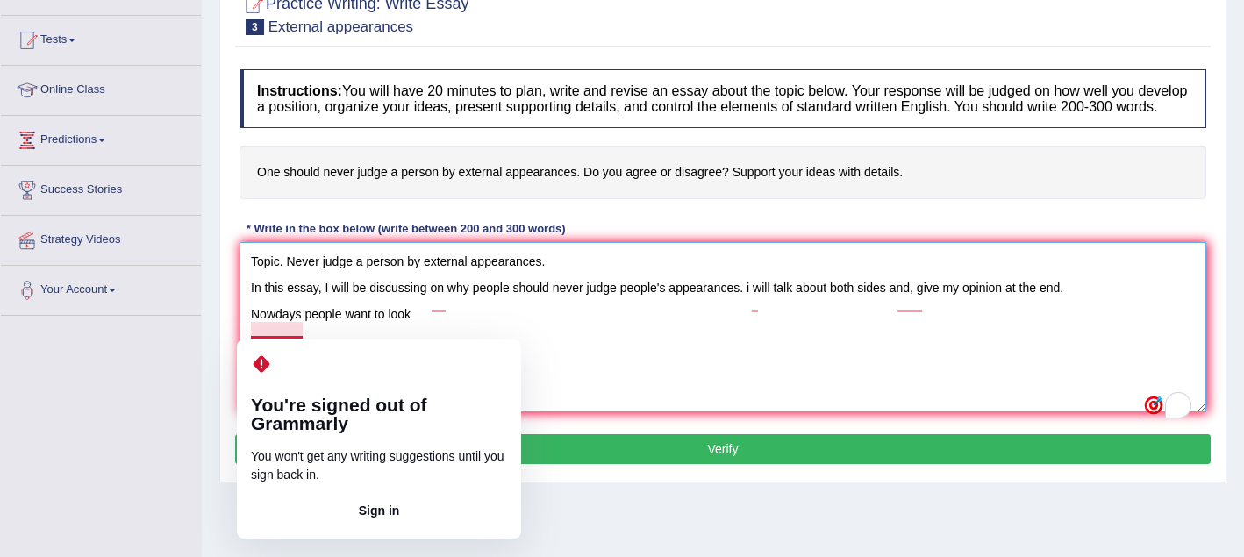
click at [278, 332] on textarea "Topic. Never judge a person by external appearances. In this essay, I will be d…" at bounding box center [722, 327] width 966 height 170
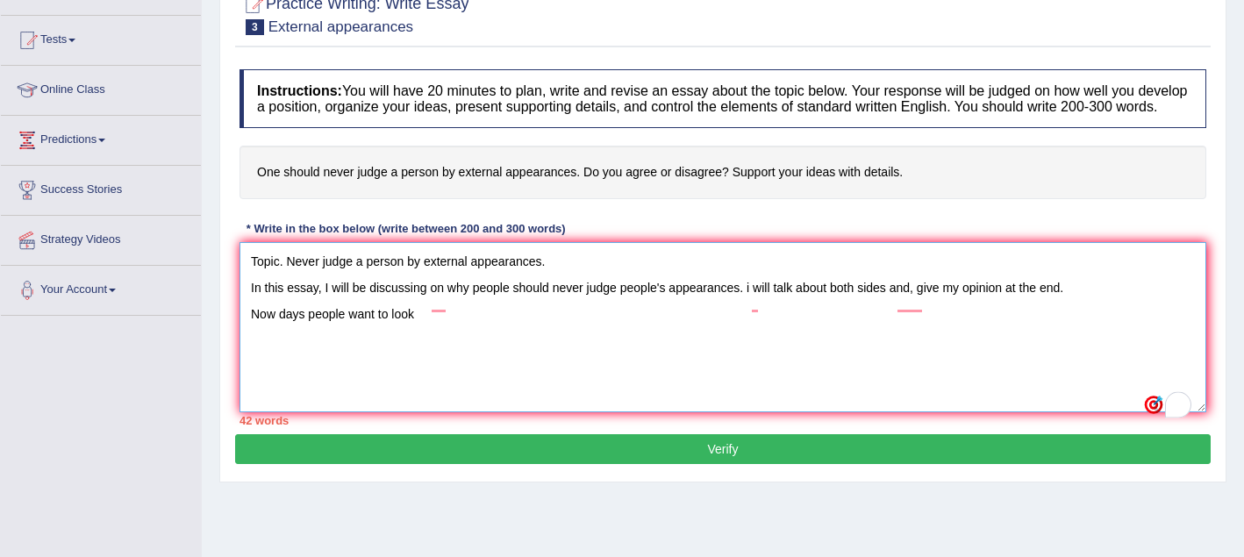
click at [430, 331] on textarea "Topic. Never judge a person by external appearances. In this essay, I will be d…" at bounding box center [722, 327] width 966 height 170
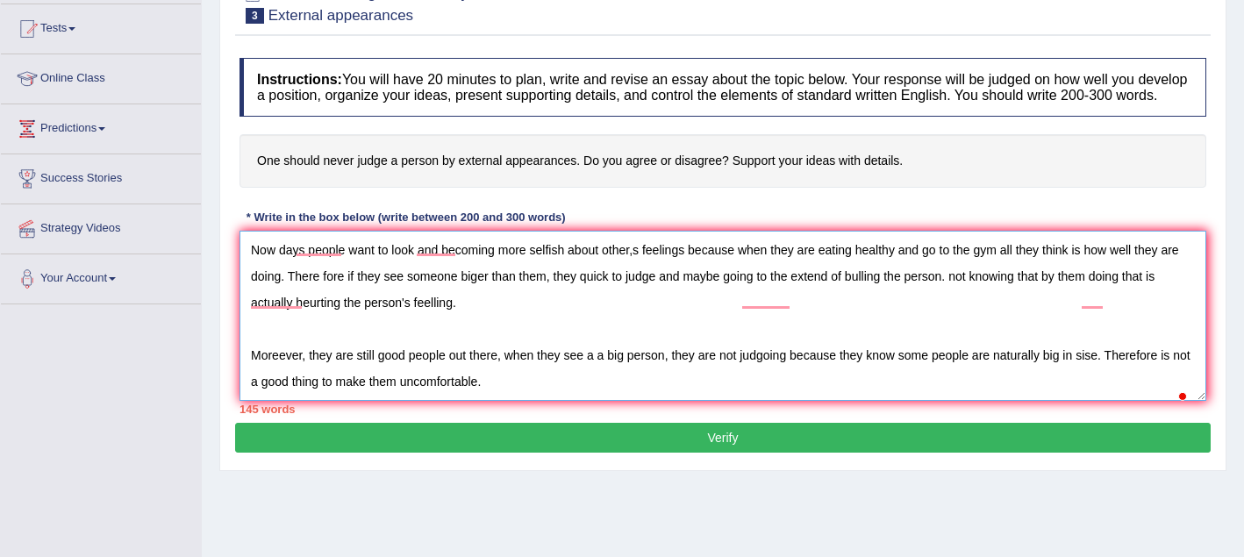
scroll to position [0, 0]
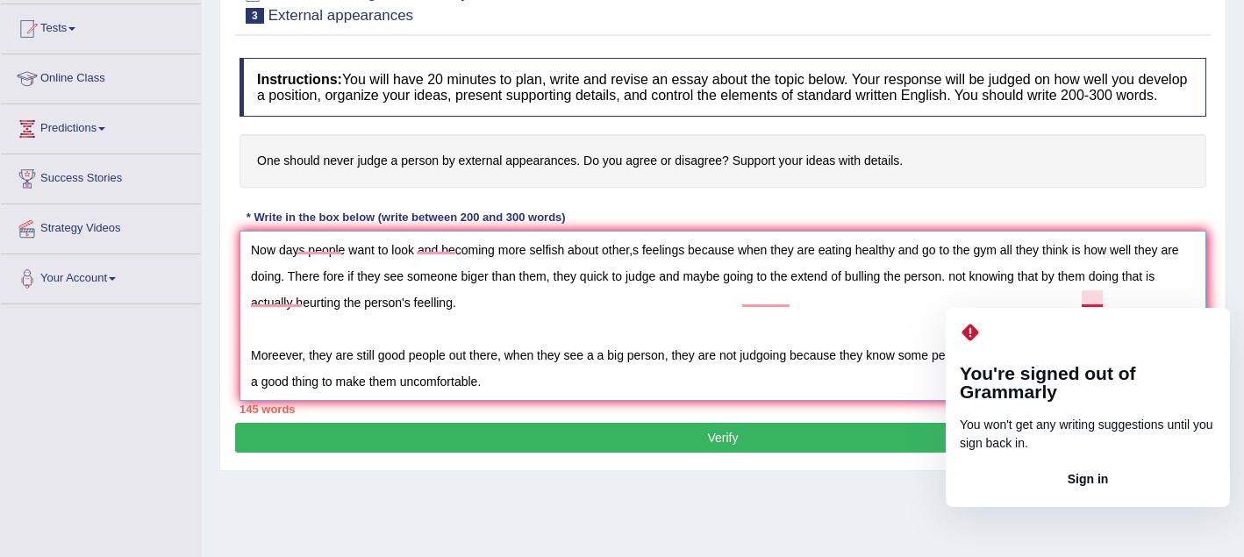
click at [1098, 300] on textarea "Topic. Never judge a person by external appearances. In this essay, I will be d…" at bounding box center [722, 316] width 966 height 170
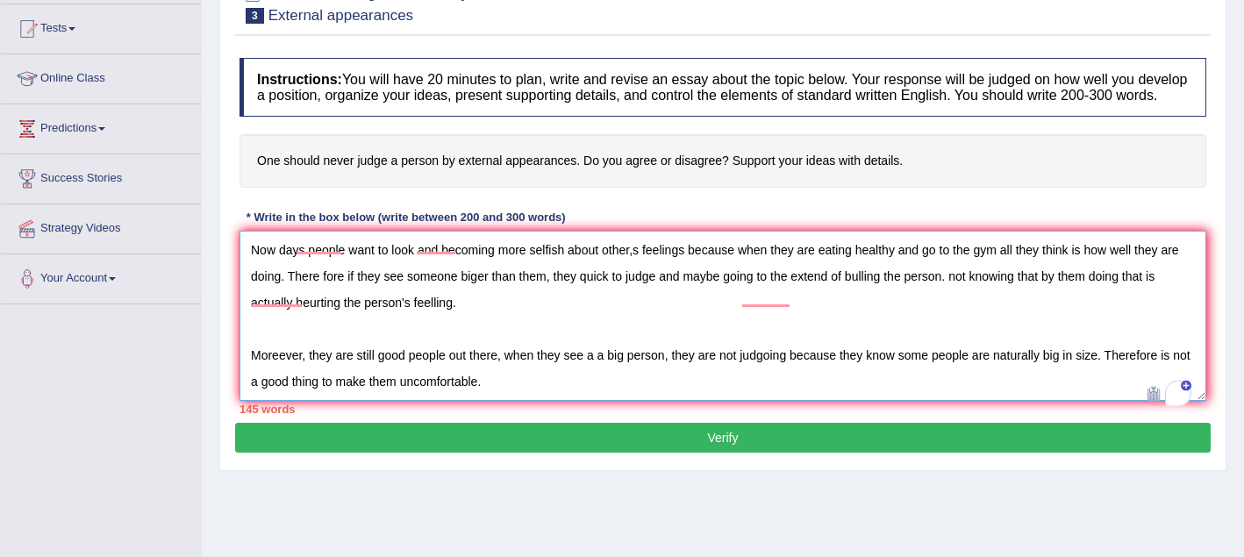
click at [520, 327] on textarea "Topic. Never judge a person by external appearances. In this essay, I will be d…" at bounding box center [722, 316] width 966 height 170
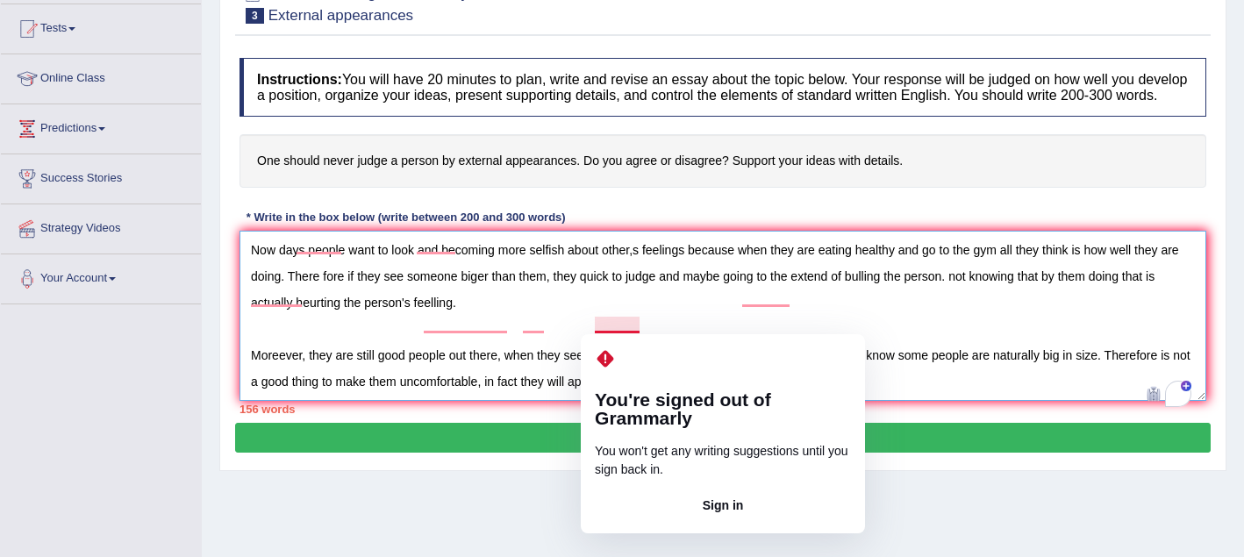
click at [628, 326] on textarea "Topic. Never judge a person by external appearances. In this essay, I will be d…" at bounding box center [722, 316] width 966 height 170
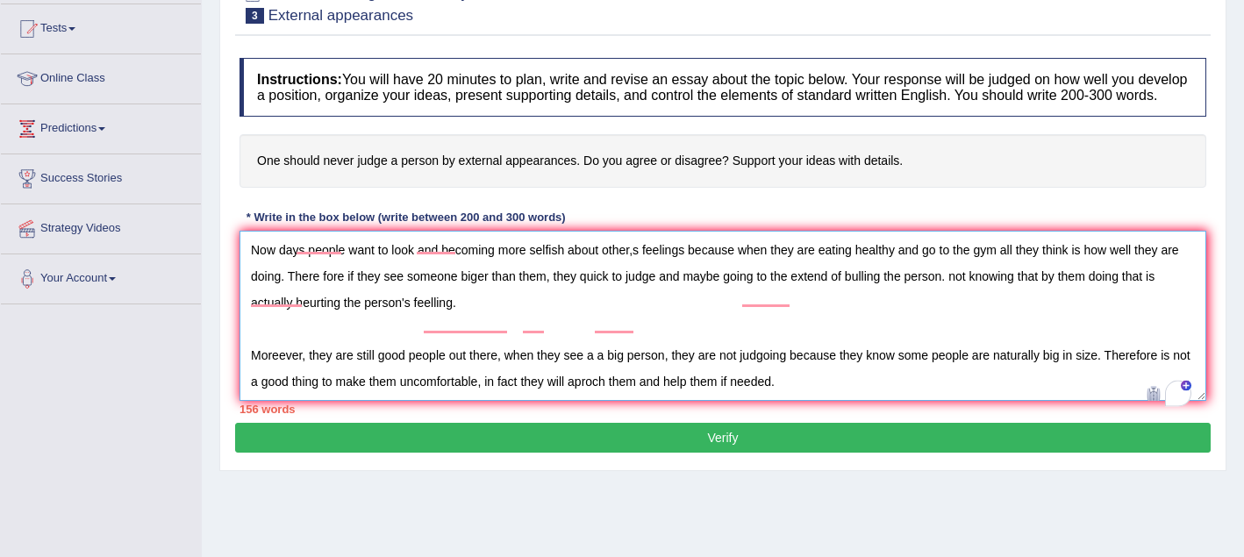
click at [657, 355] on textarea "Topic. Never judge a person by external appearances. In this essay, I will be d…" at bounding box center [722, 316] width 966 height 170
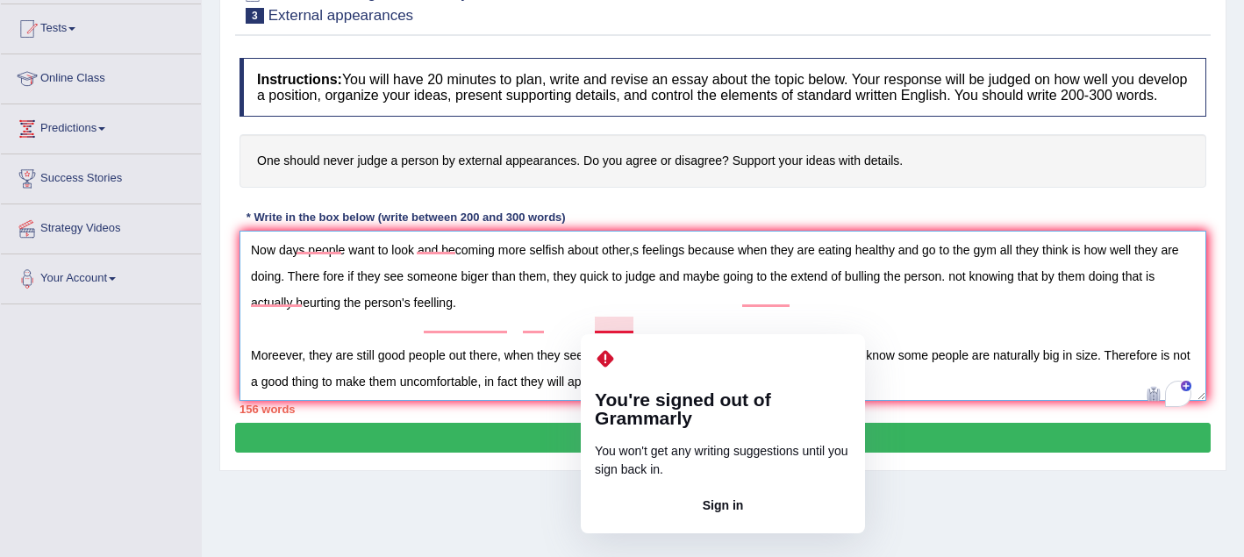
click at [610, 327] on textarea "Topic. Never judge a person by external appearances. In this essay, I will be d…" at bounding box center [722, 316] width 966 height 170
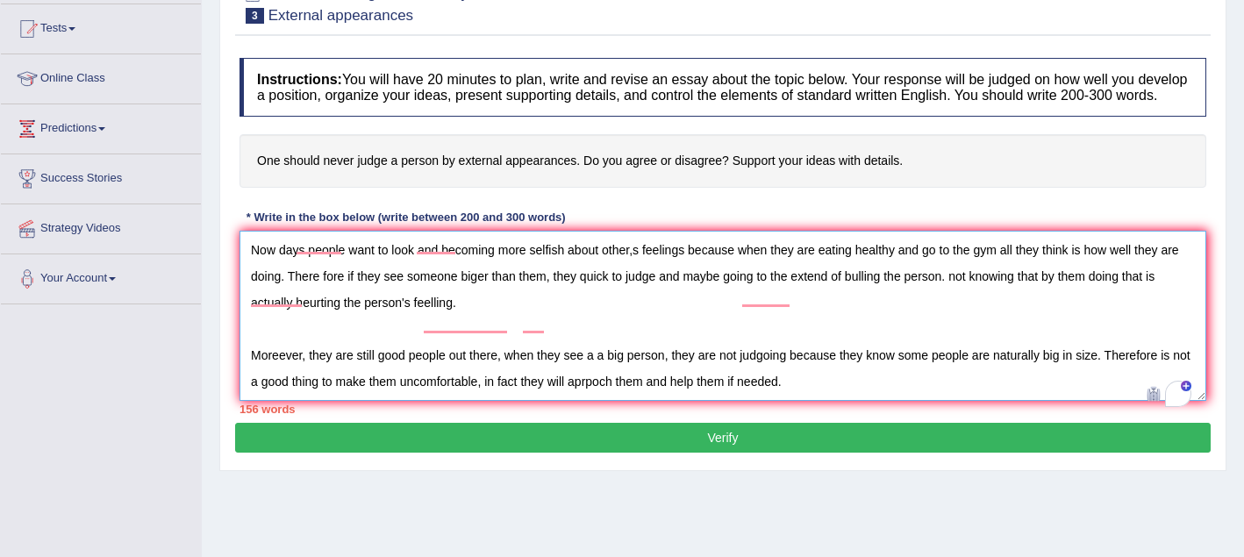
click at [631, 326] on textarea "Topic. Never judge a person by external appearances. In this essay, I will be d…" at bounding box center [722, 316] width 966 height 170
click at [624, 324] on textarea "Topic. Never judge a person by external appearances. In this essay, I will be d…" at bounding box center [722, 316] width 966 height 170
click at [671, 393] on textarea "Topic. Never judge a person by external appearances. In this essay, I will be d…" at bounding box center [722, 316] width 966 height 170
click at [826, 330] on textarea "Topic. Never judge a person by external appearances. In this essay, I will be d…" at bounding box center [722, 316] width 966 height 170
click at [827, 368] on textarea "Topic. Never judge a person by external appearances. In this essay, I will be d…" at bounding box center [722, 316] width 966 height 170
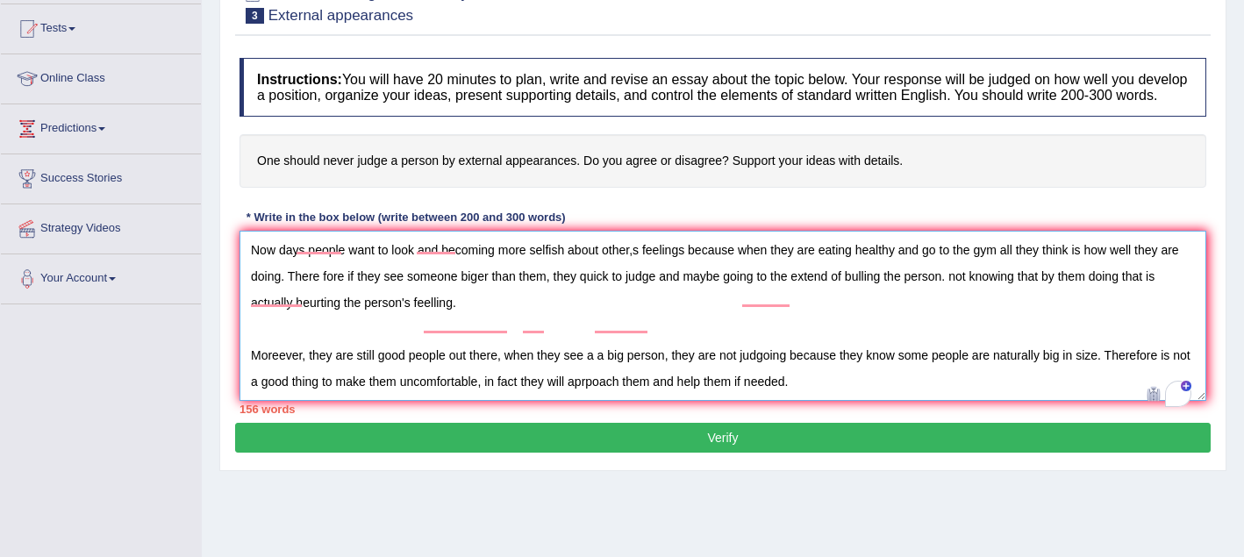
click at [826, 327] on textarea "Topic. Never judge a person by external appearances. In this essay, I will be d…" at bounding box center [722, 316] width 966 height 170
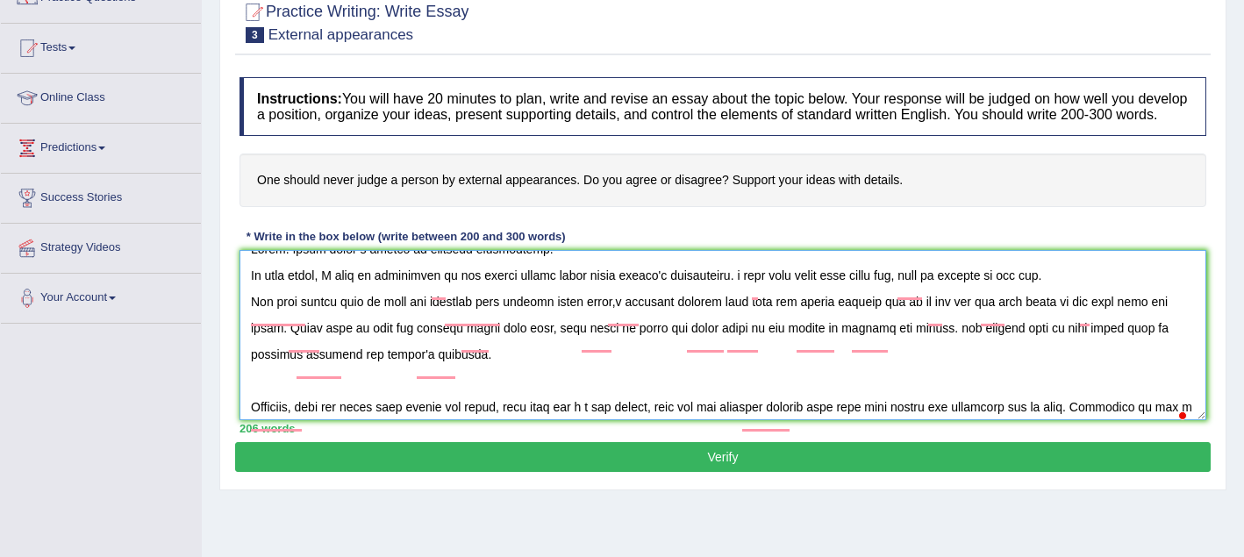
scroll to position [30, 0]
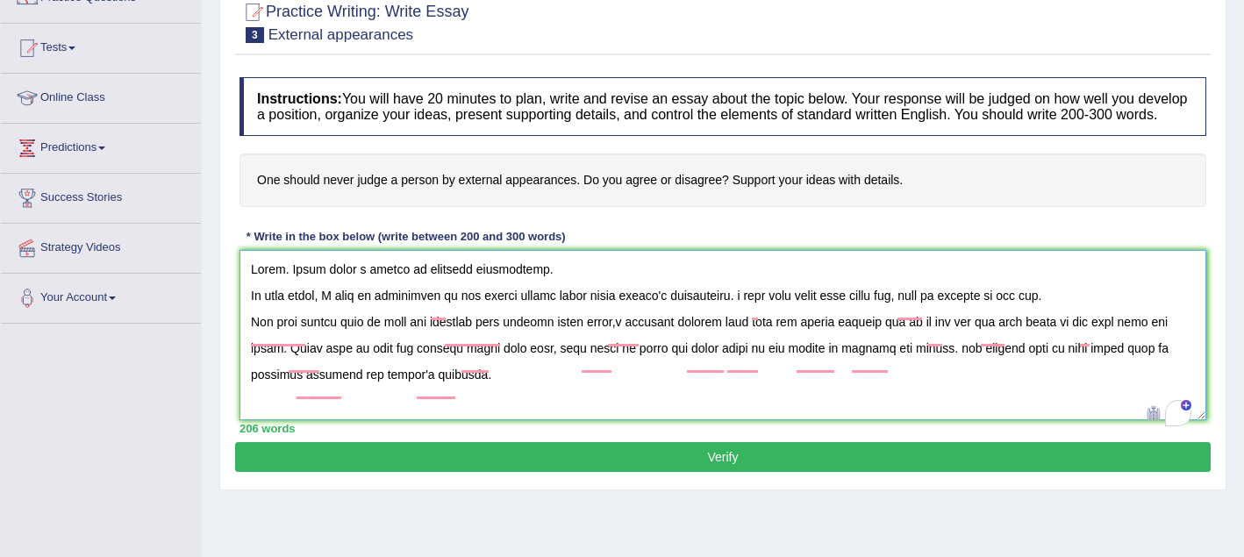
click at [251, 310] on textarea "To enrich screen reader interactions, please activate Accessibility in Grammarl…" at bounding box center [722, 335] width 966 height 170
type textarea "Topic. Never judge a person by external appearances. In this essay, I will be d…"
click at [453, 472] on button "Verify" at bounding box center [722, 457] width 975 height 30
